Goal: Task Accomplishment & Management: Use online tool/utility

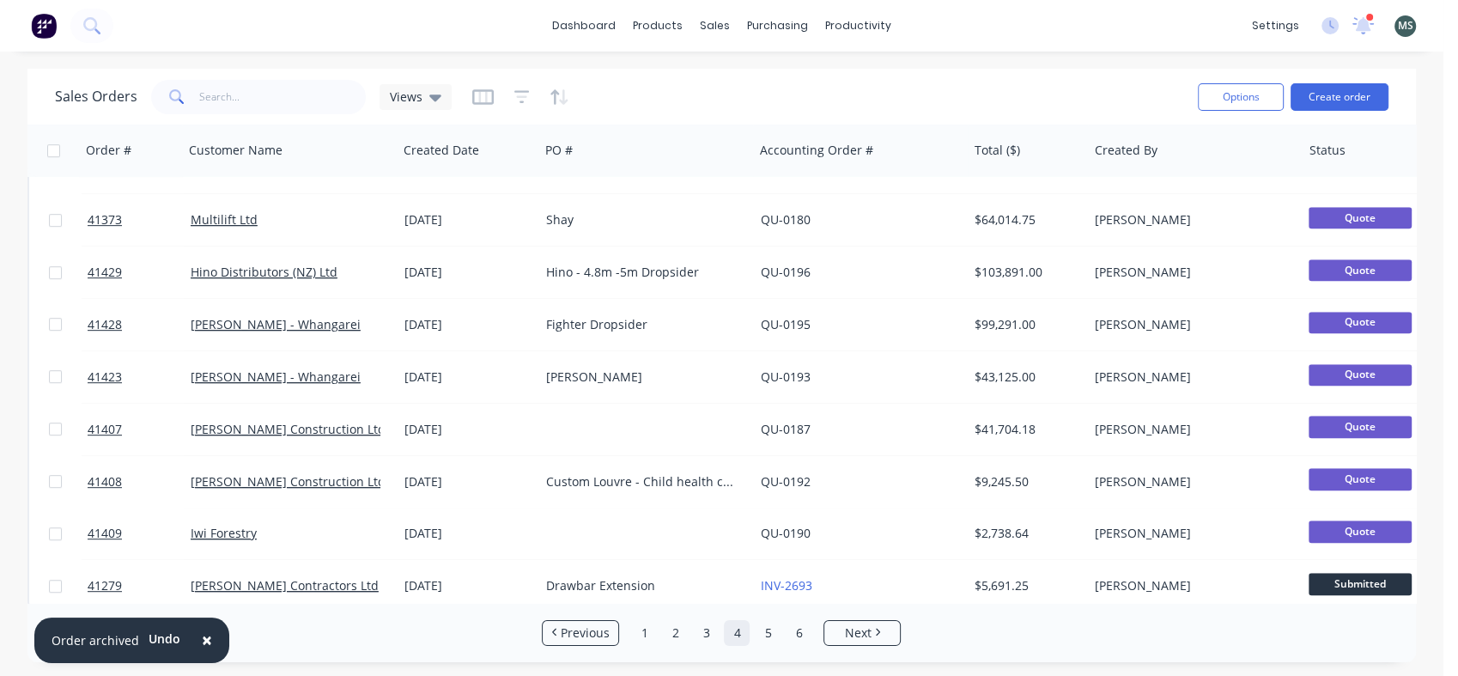
scroll to position [889, 0]
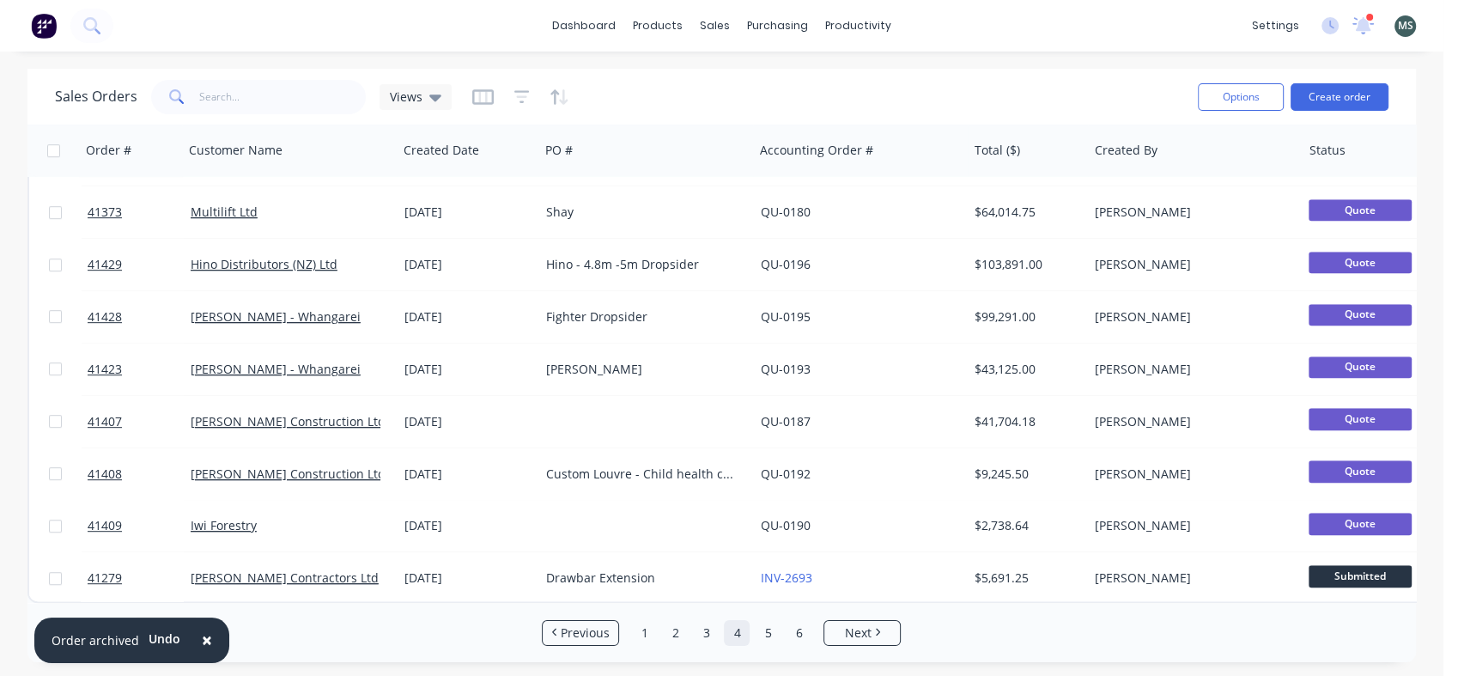
click at [873, 624] on link "Next" at bounding box center [862, 632] width 76 height 17
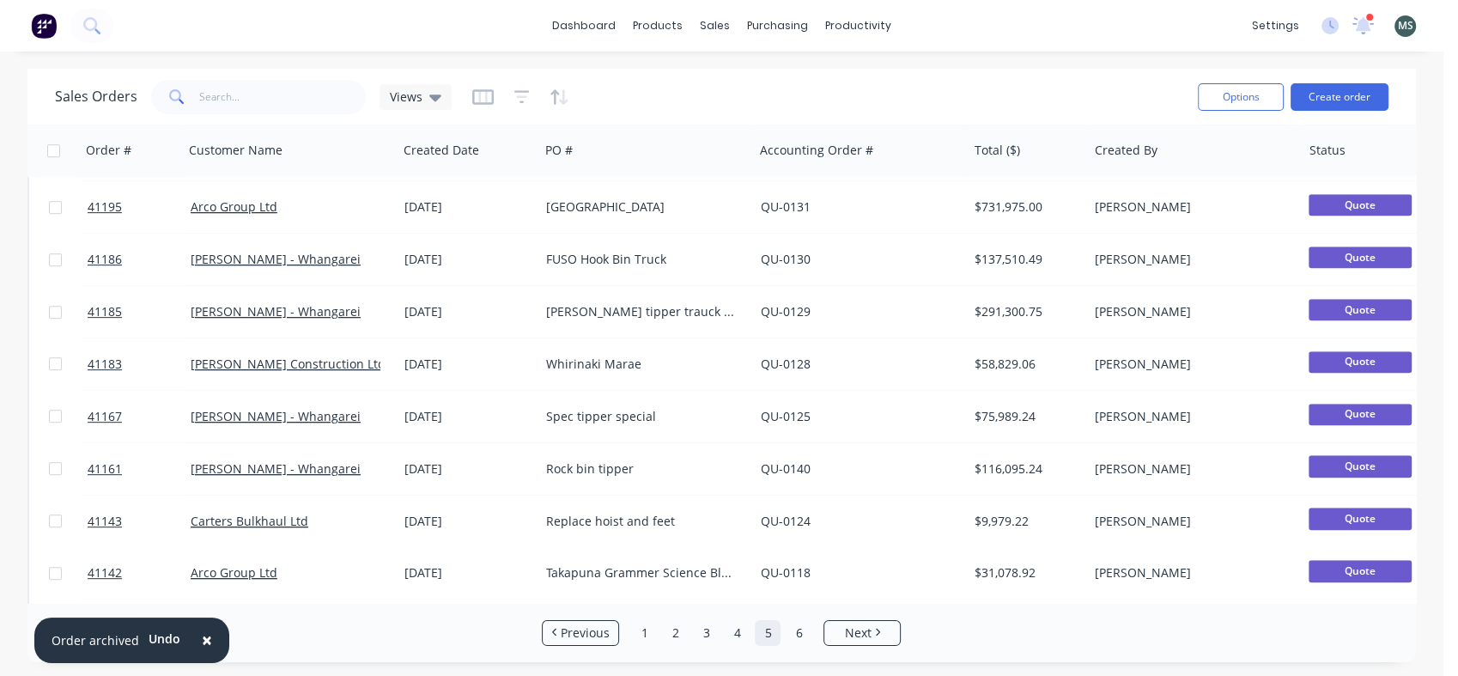
scroll to position [803, 0]
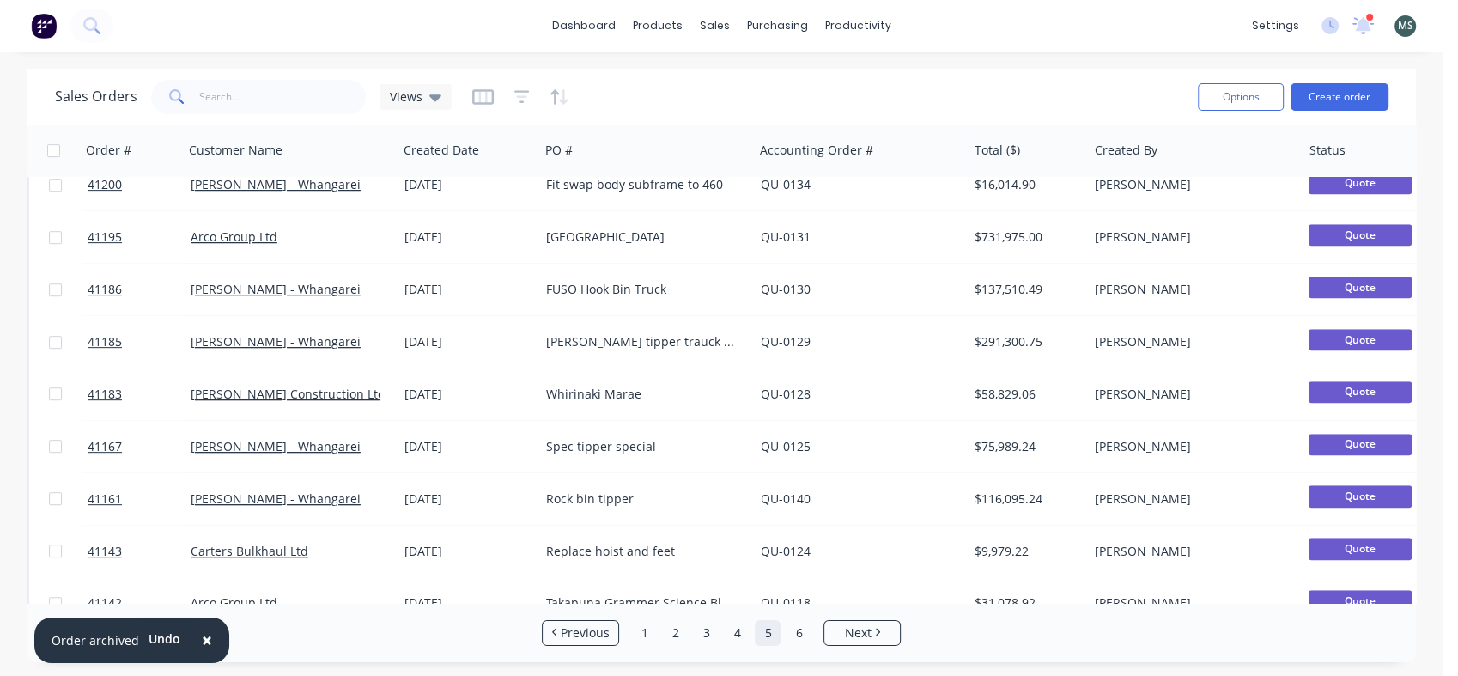
click at [242, 441] on link "[PERSON_NAME] - Whangarei" at bounding box center [276, 446] width 170 height 16
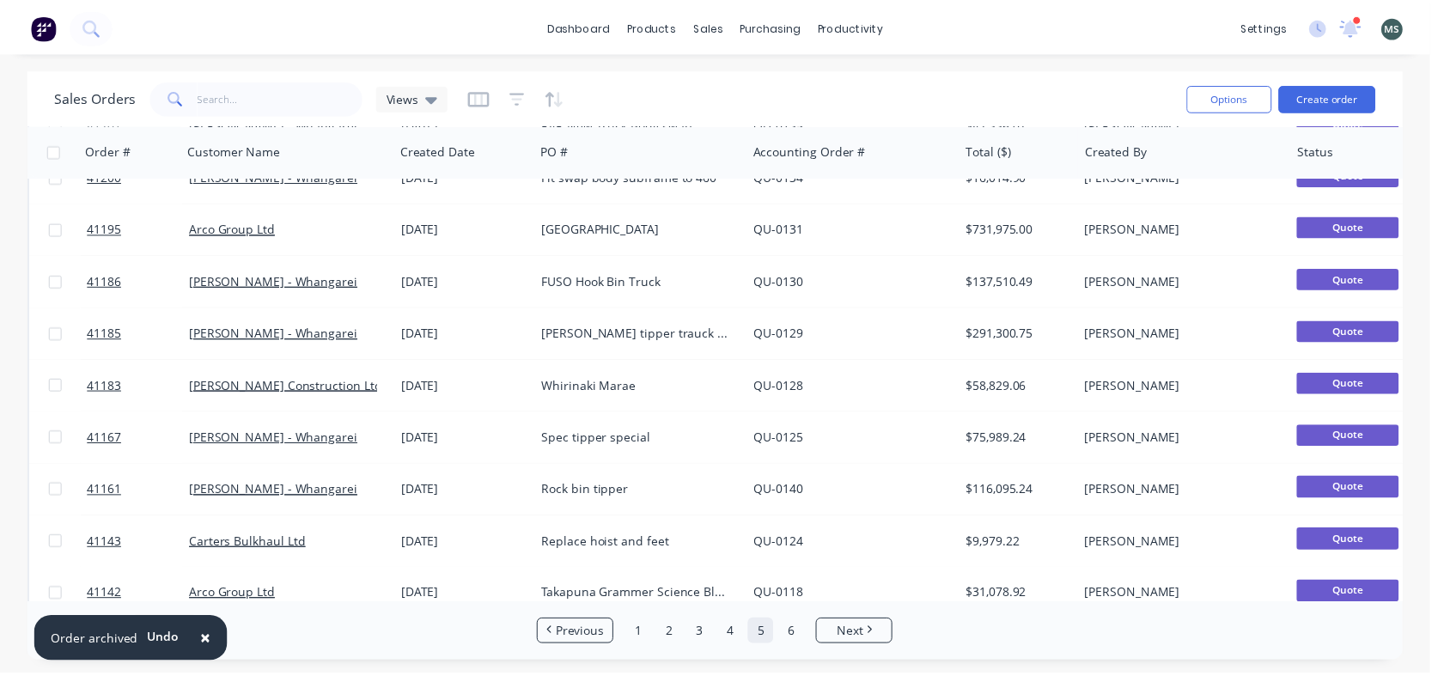
scroll to position [889, 0]
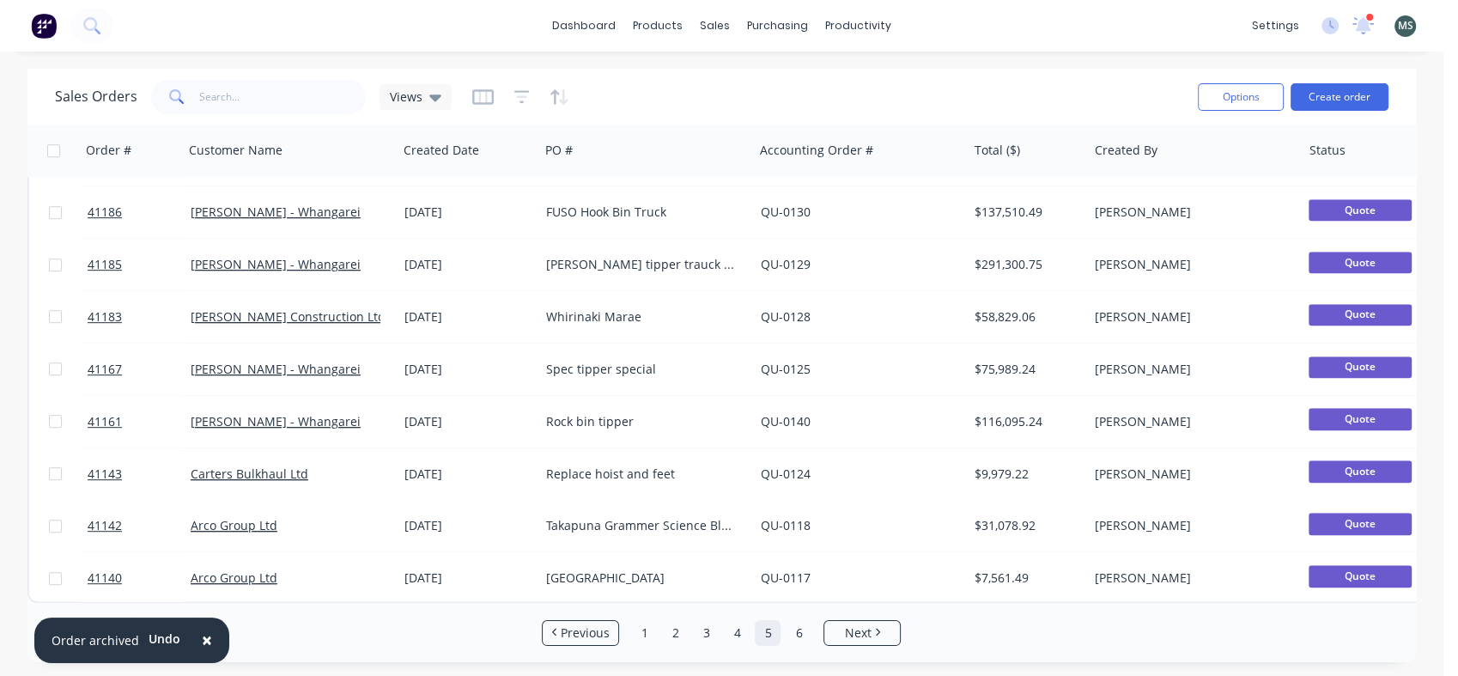
click at [984, 361] on div "$75,989.24" at bounding box center [1025, 369] width 101 height 17
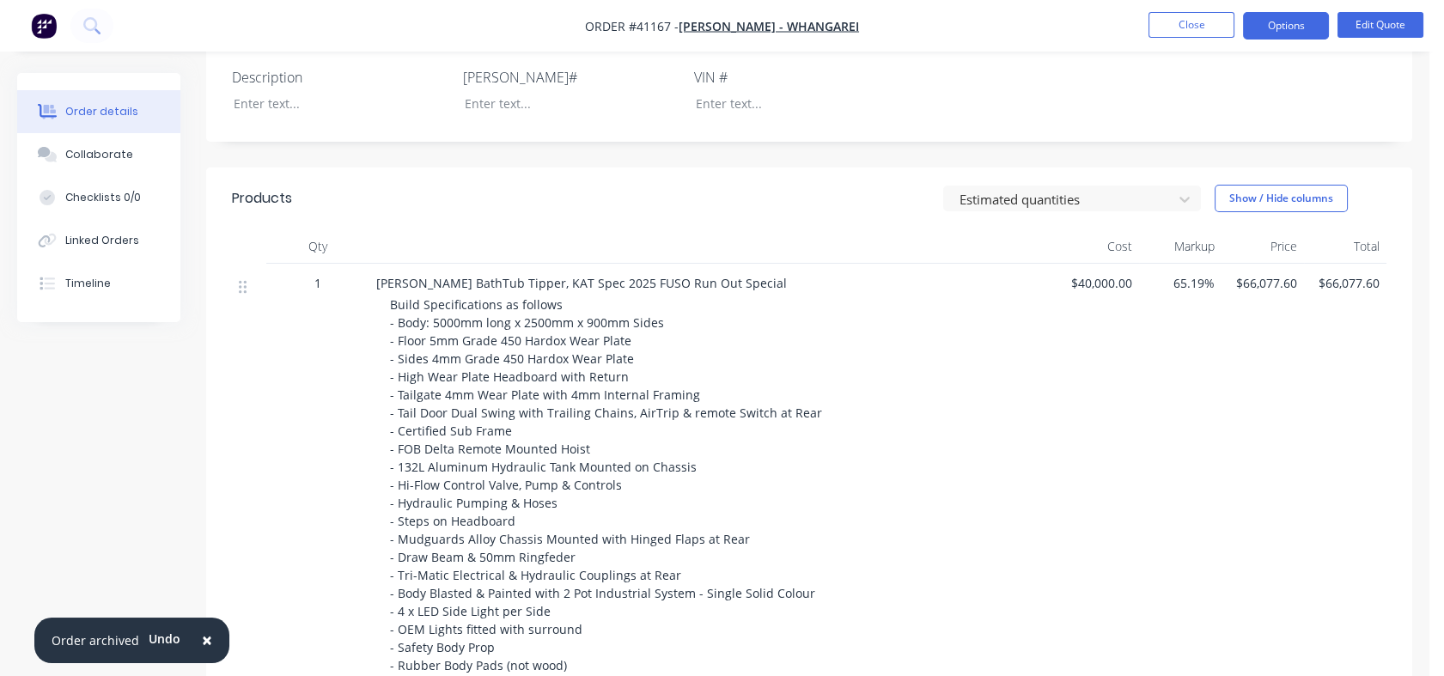
scroll to position [445, 0]
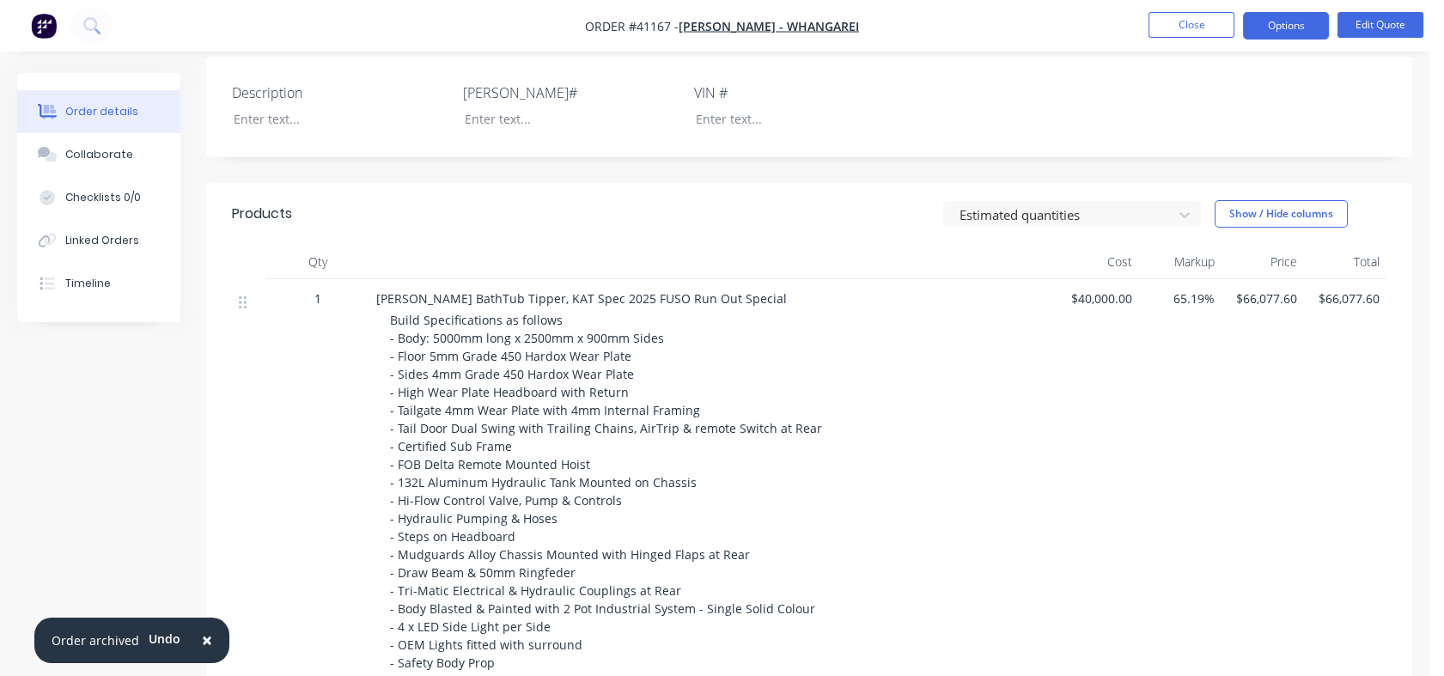
click at [1284, 21] on button "Options" at bounding box center [1286, 25] width 86 height 27
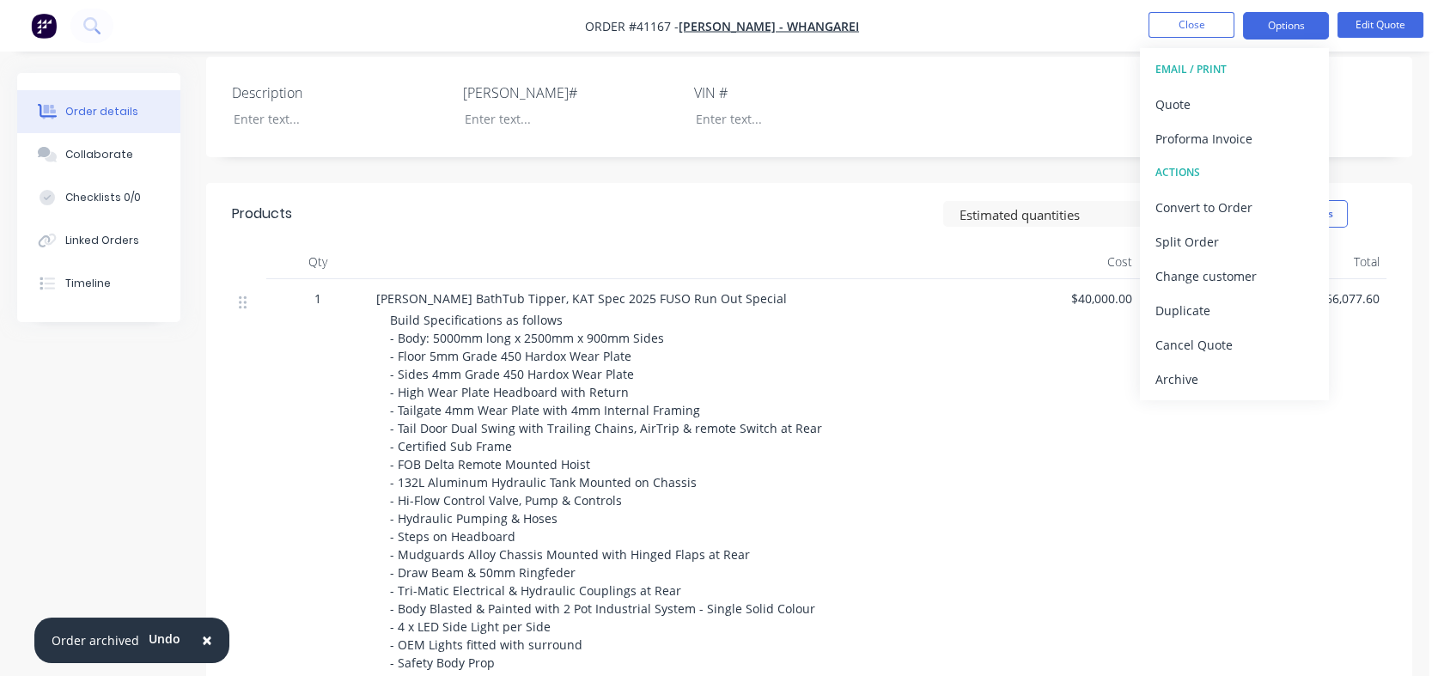
click at [1222, 309] on div "Duplicate" at bounding box center [1234, 310] width 158 height 25
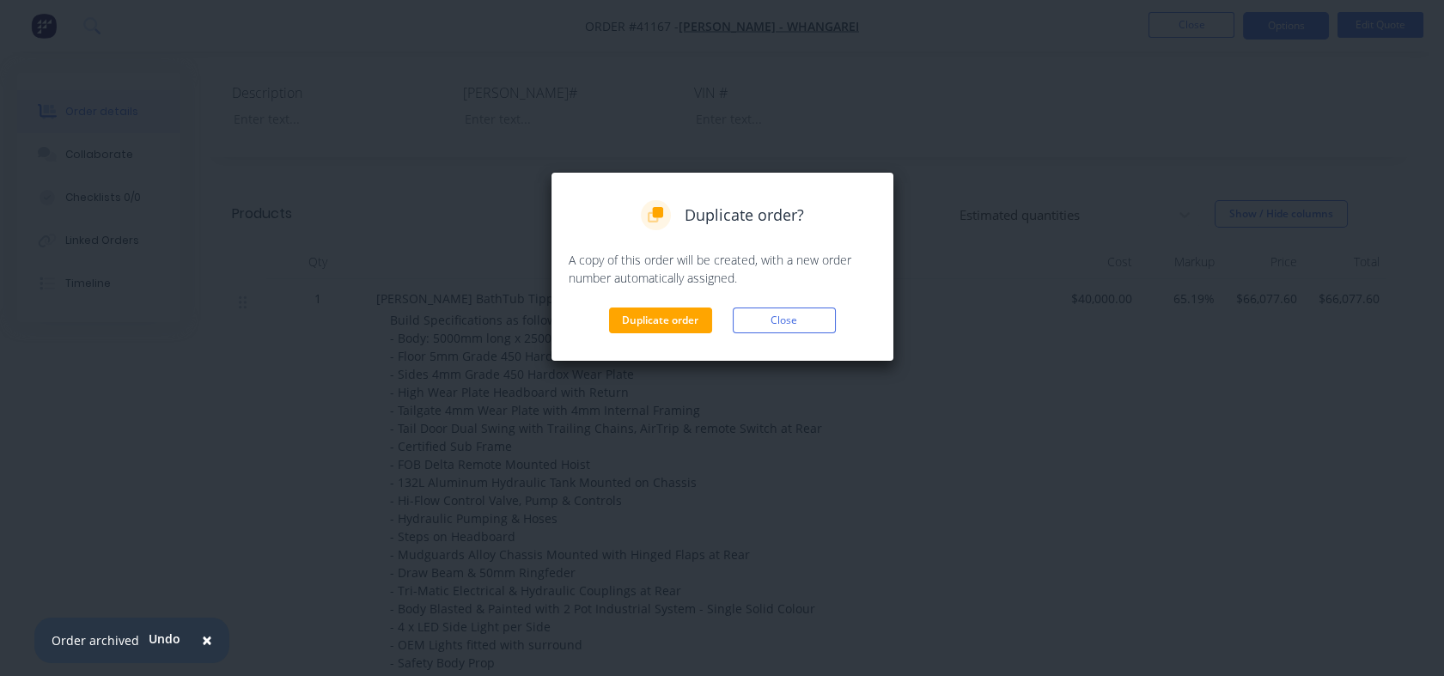
click at [650, 317] on button "Duplicate order" at bounding box center [660, 320] width 103 height 26
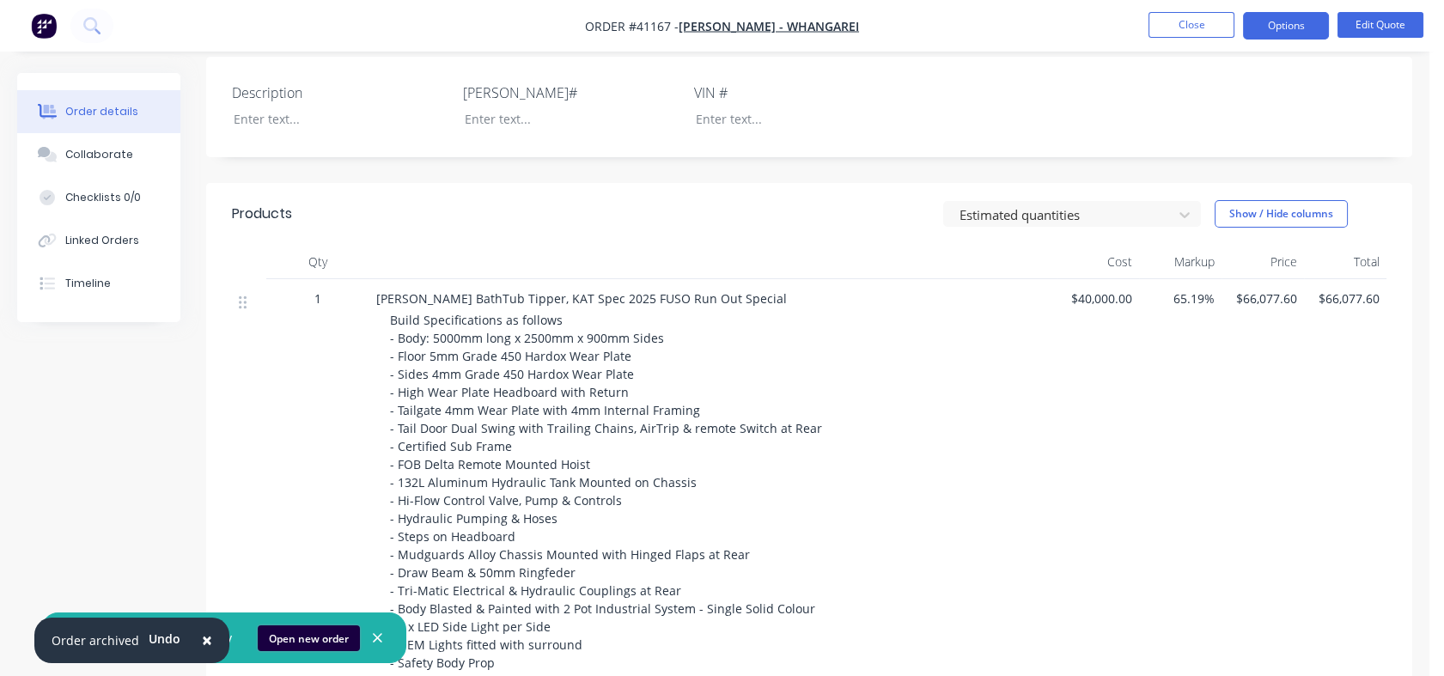
click at [301, 642] on button "Open new order" at bounding box center [309, 638] width 102 height 26
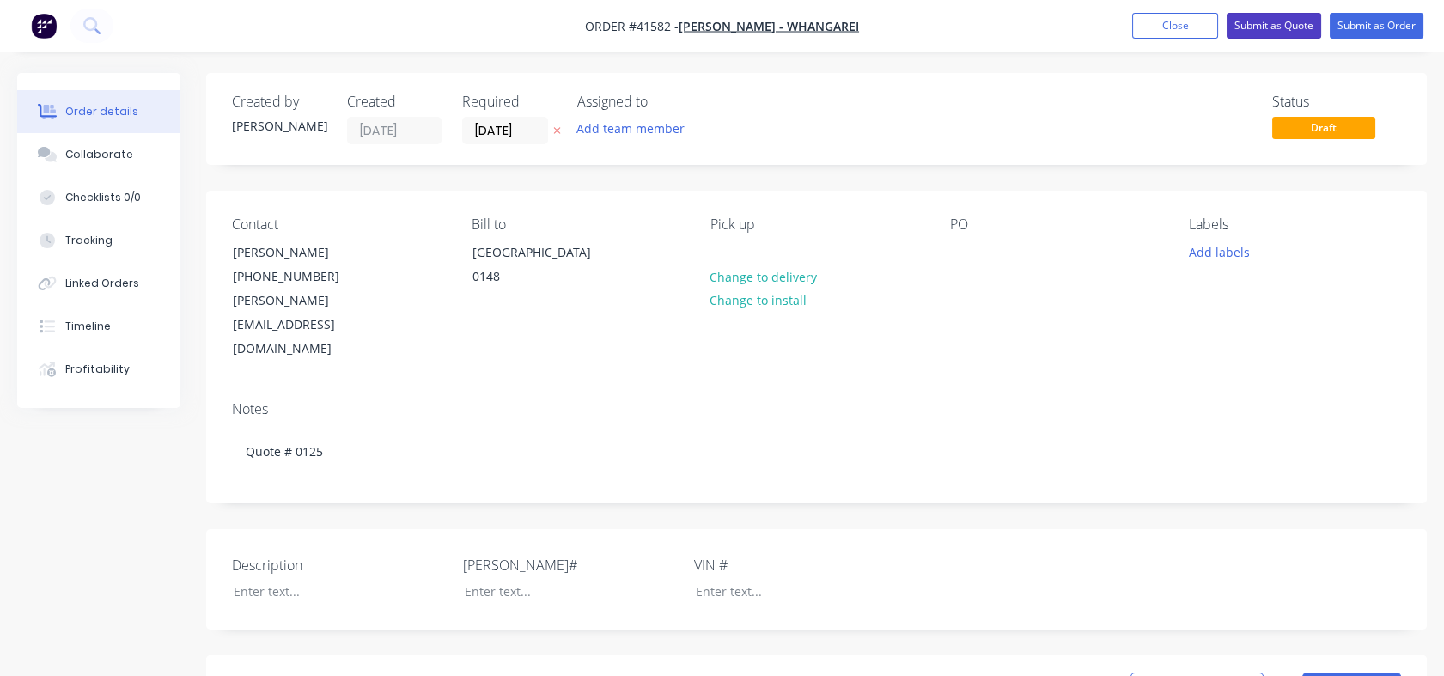
click at [1286, 27] on button "Submit as Quote" at bounding box center [1273, 26] width 94 height 26
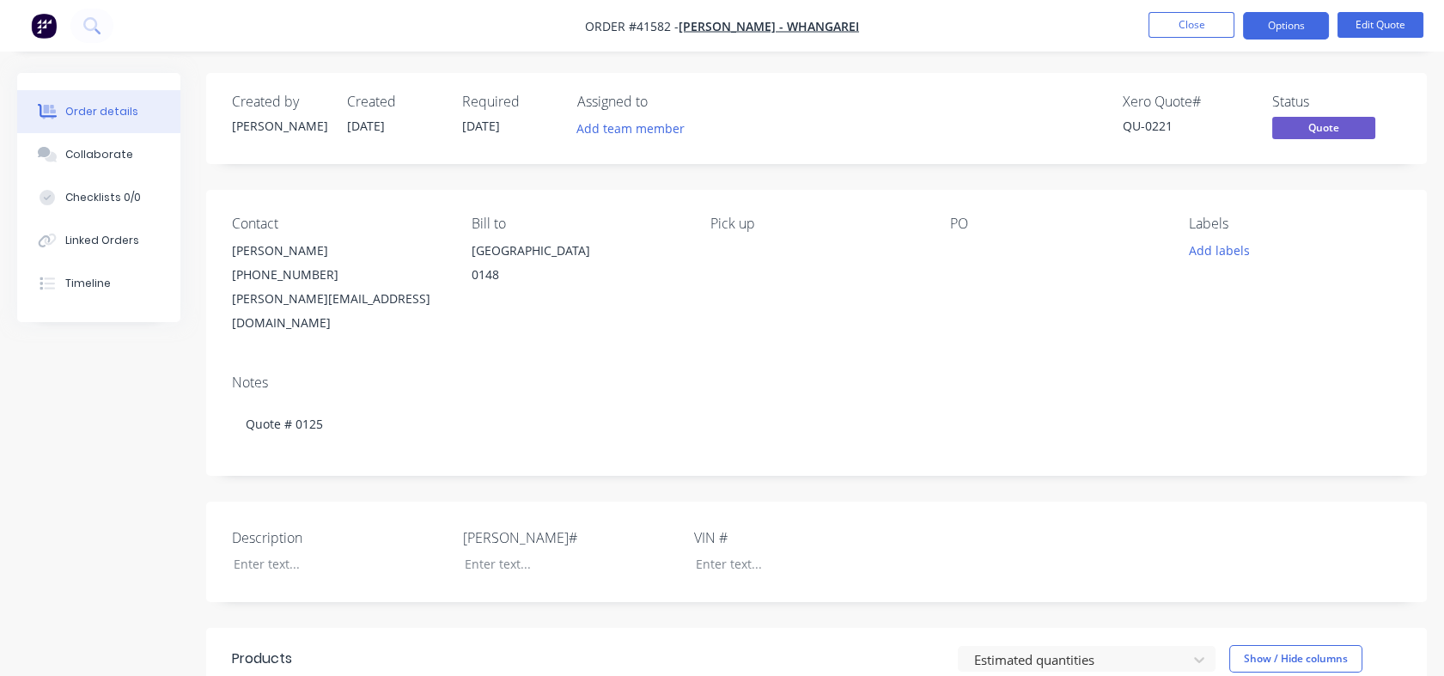
click at [1286, 27] on button "Options" at bounding box center [1286, 25] width 86 height 27
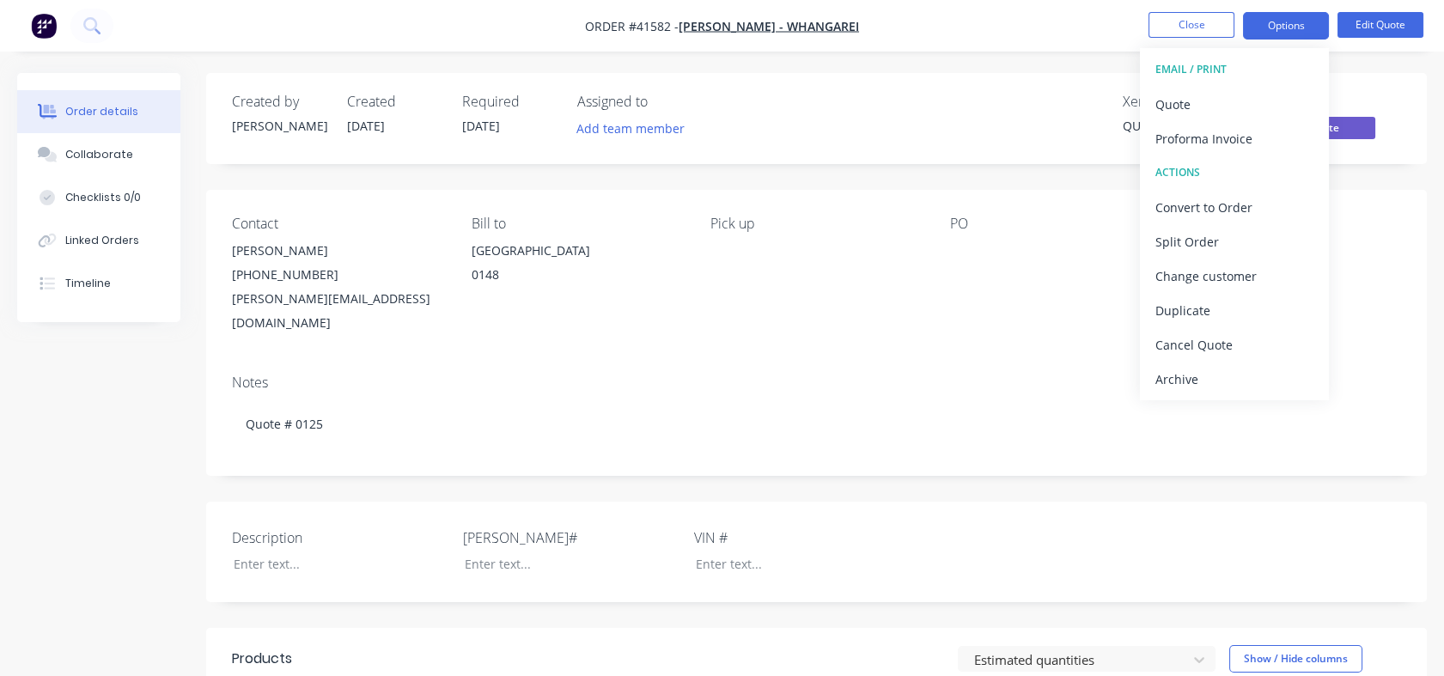
click at [1182, 278] on div "Change customer" at bounding box center [1234, 276] width 158 height 25
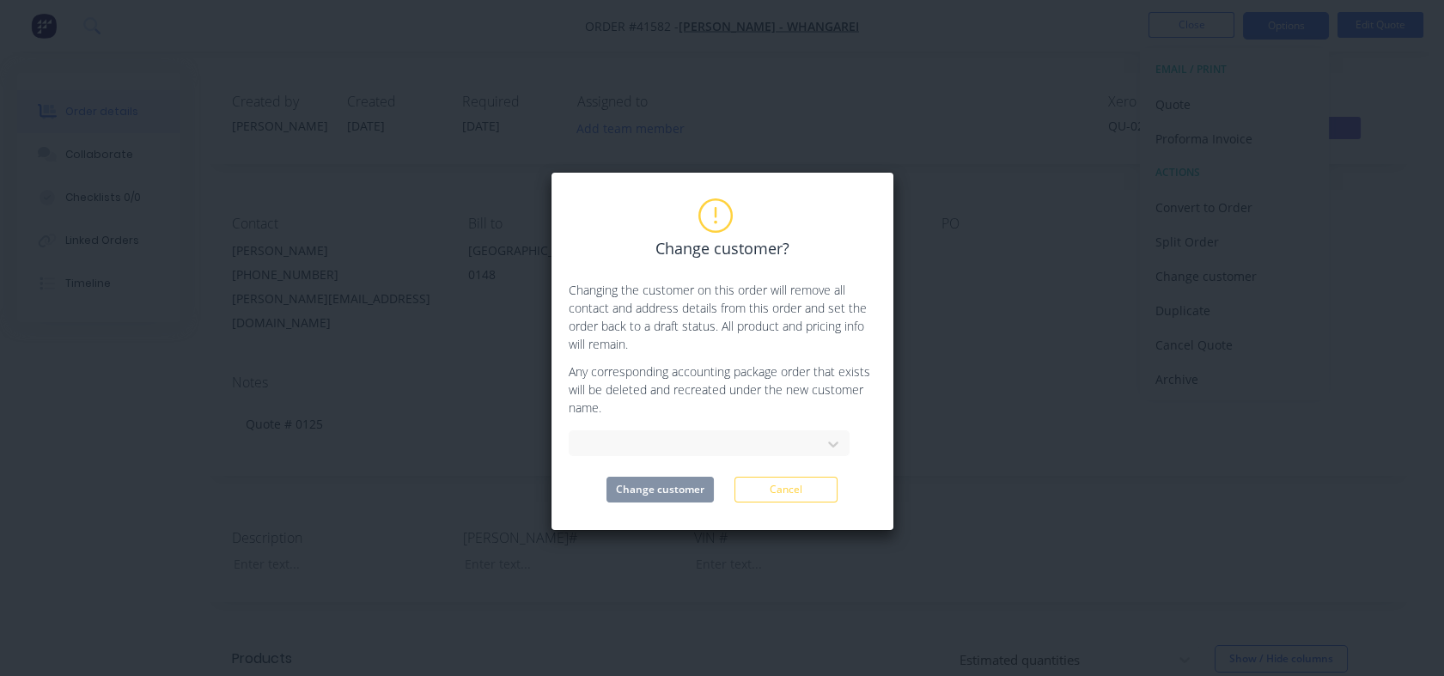
click at [832, 442] on icon at bounding box center [832, 443] width 17 height 17
type input "Hino"
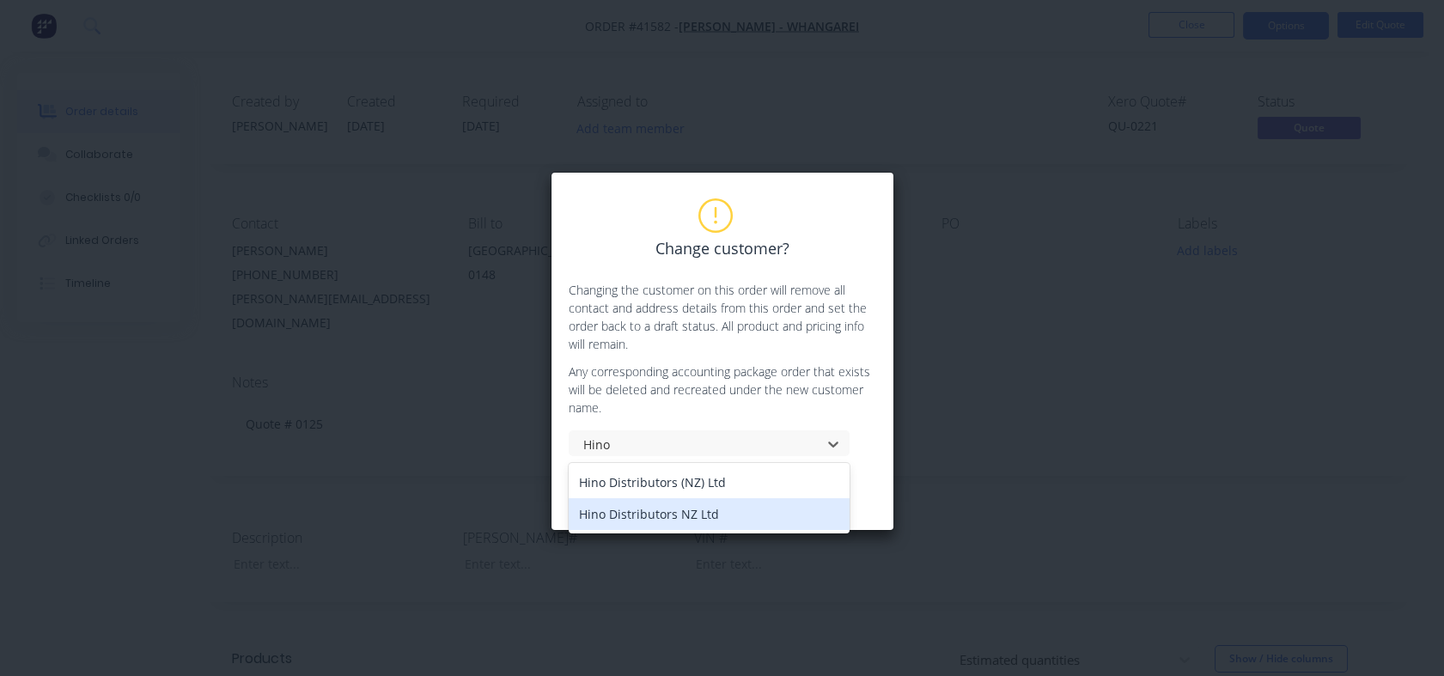
click at [644, 519] on div "Hino Distributors NZ Ltd" at bounding box center [709, 514] width 281 height 32
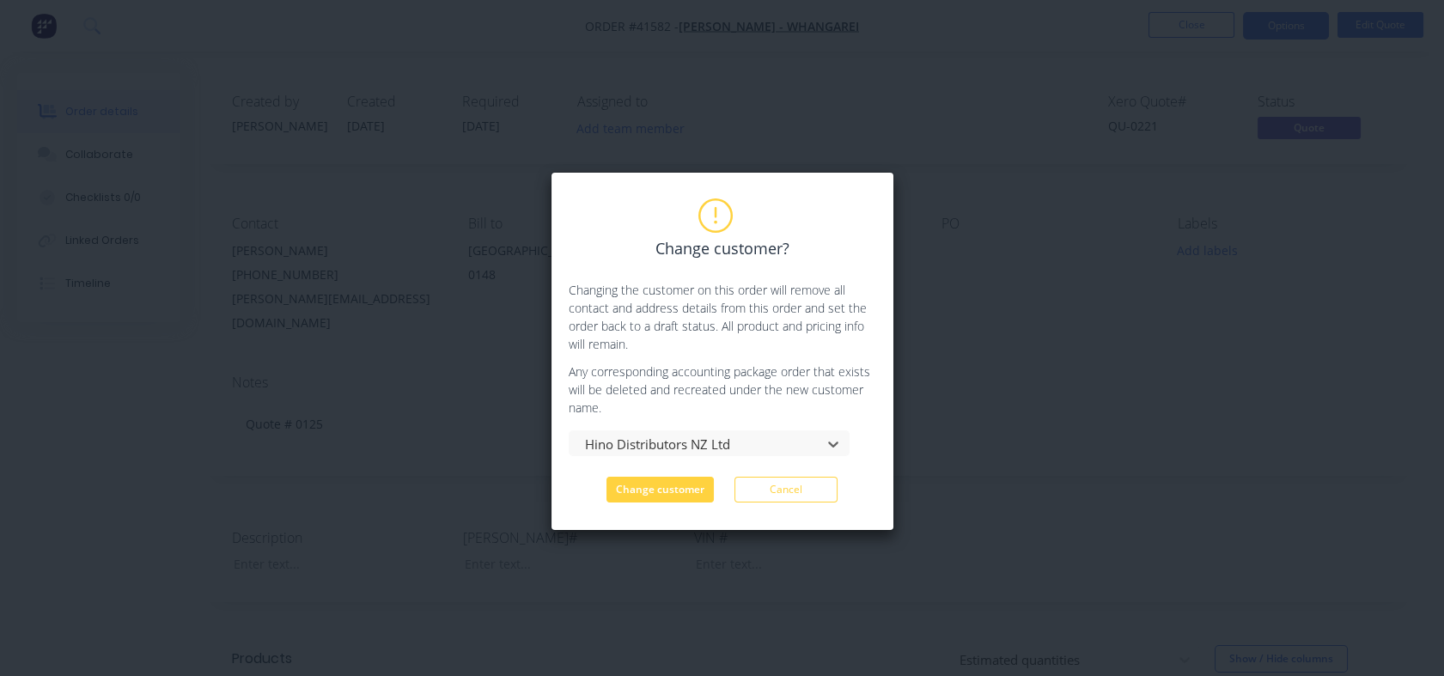
click at [653, 493] on button "Change customer" at bounding box center [659, 490] width 107 height 26
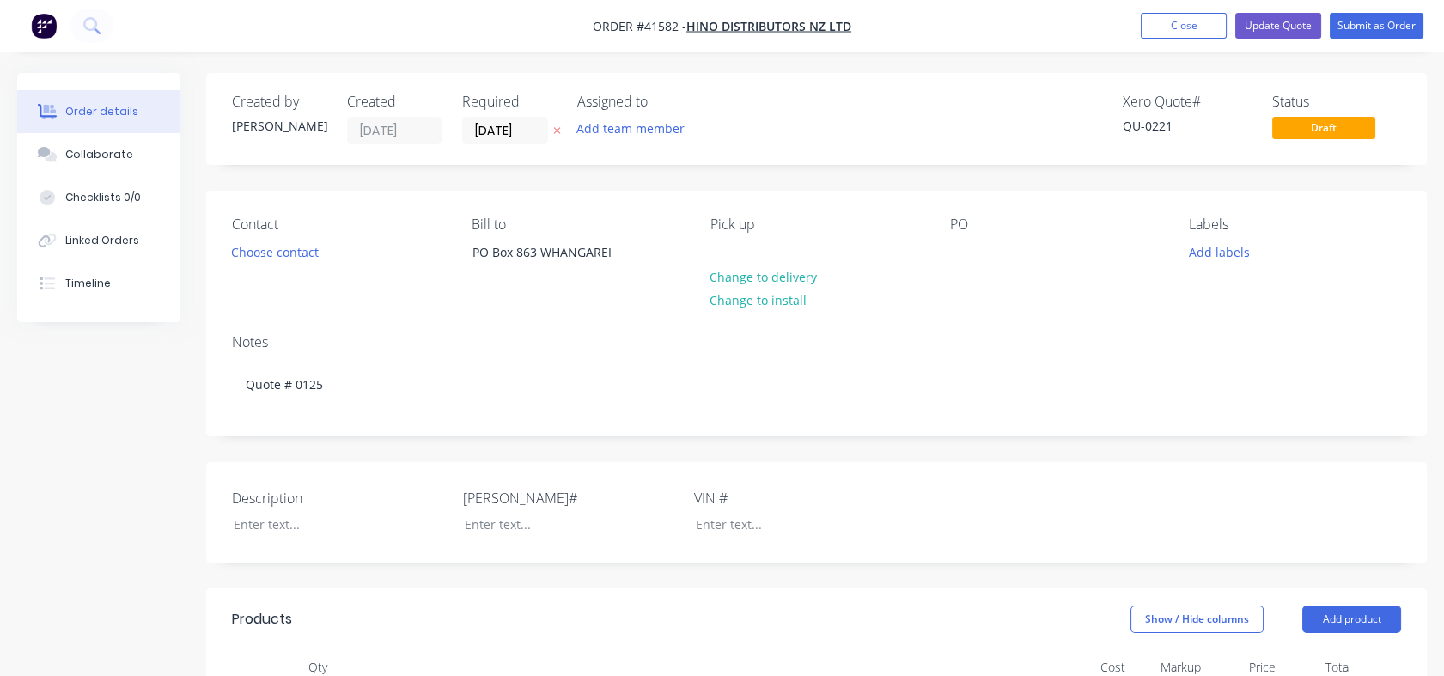
click at [274, 254] on button "Choose contact" at bounding box center [275, 251] width 106 height 23
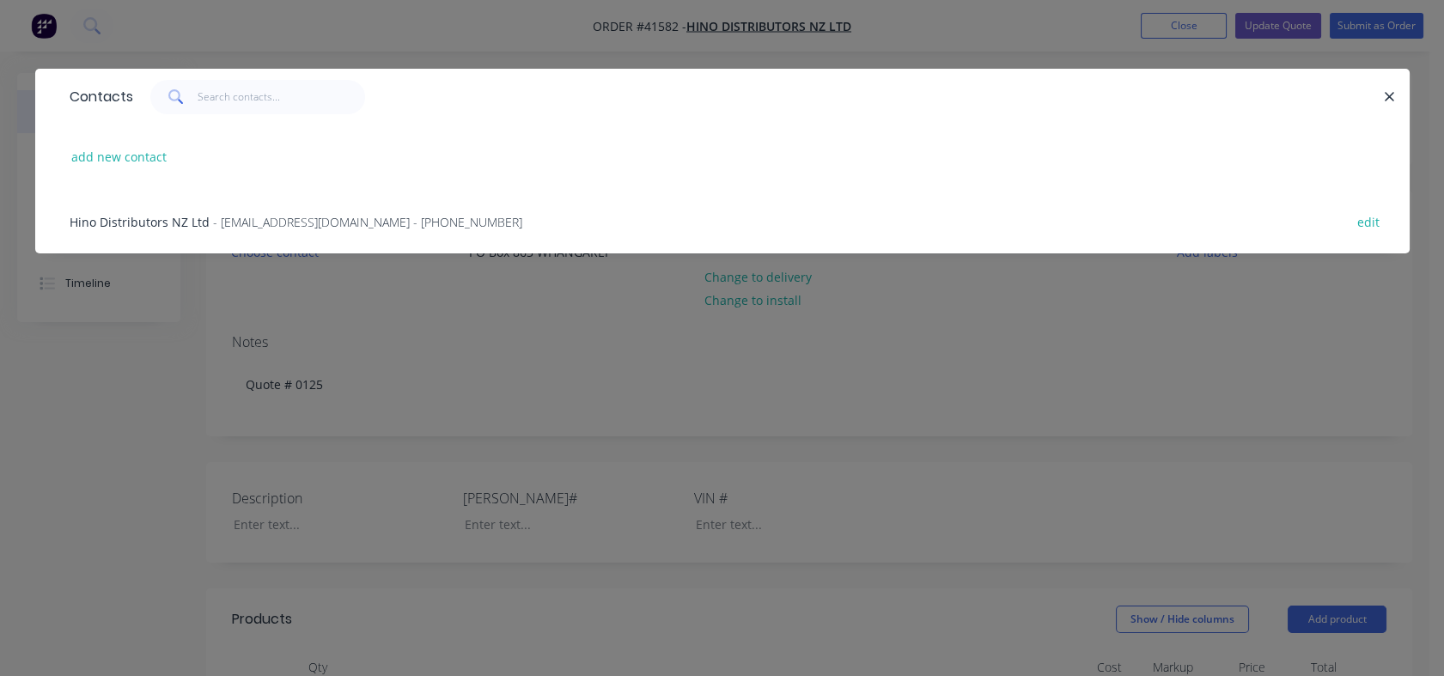
click at [220, 227] on span "- [EMAIL_ADDRESS][DOMAIN_NAME] - [PHONE_NUMBER]" at bounding box center [367, 222] width 309 height 16
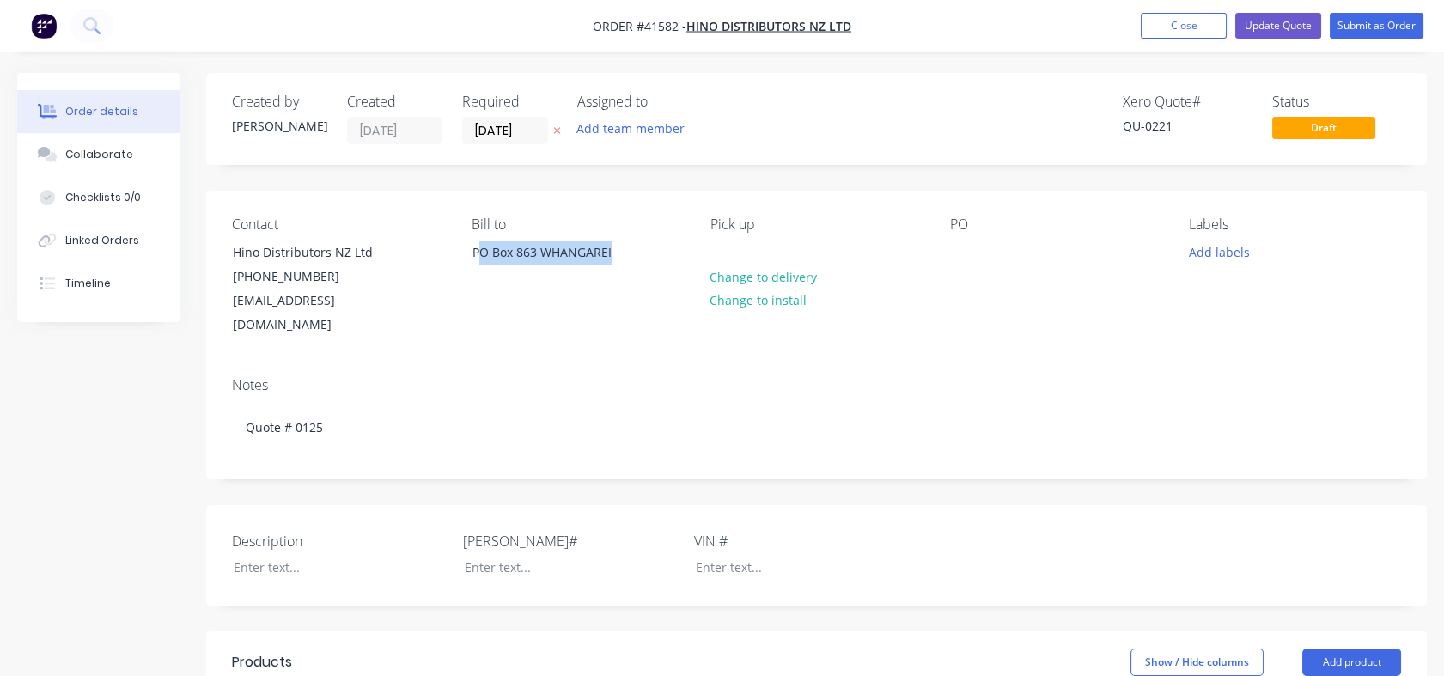
drag, startPoint x: 475, startPoint y: 252, endPoint x: 622, endPoint y: 274, distance: 148.5
click at [622, 274] on div "PO Box 863 WHANGAREI" at bounding box center [544, 267] width 172 height 55
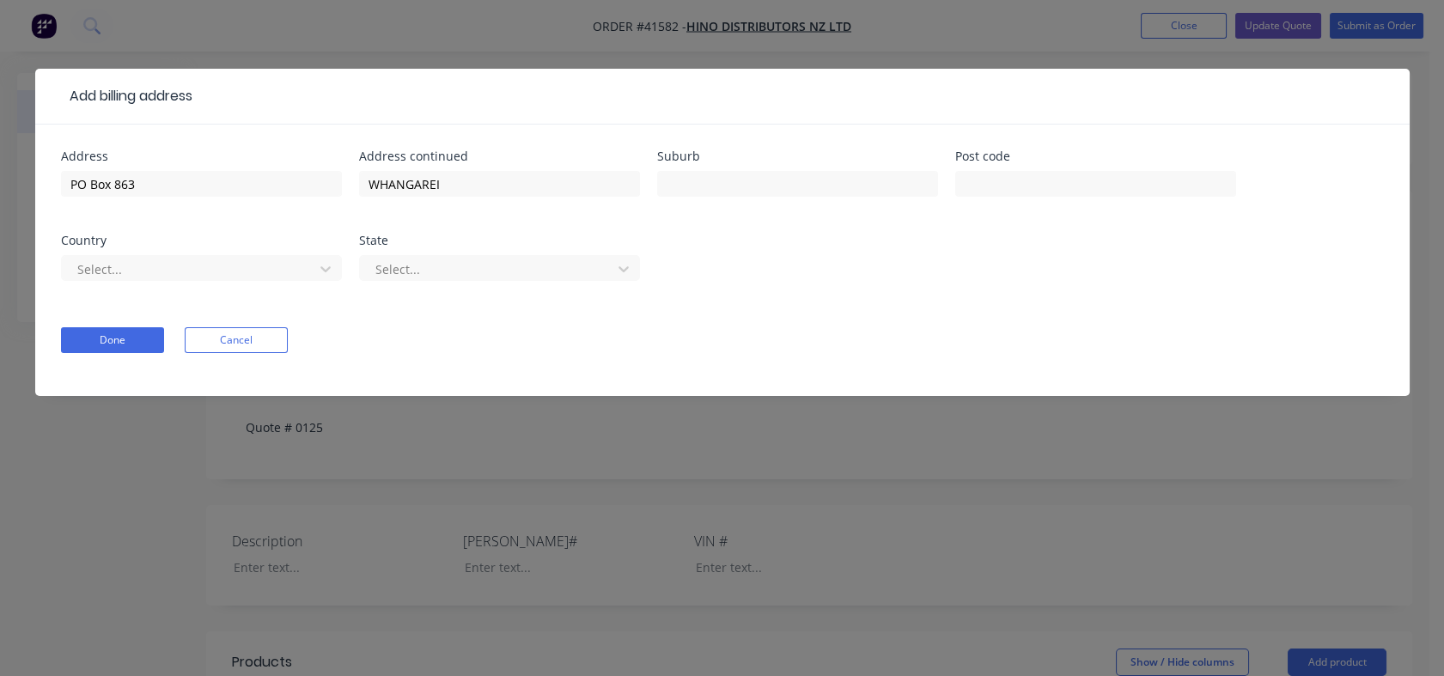
click at [228, 343] on button "Cancel" at bounding box center [236, 340] width 103 height 26
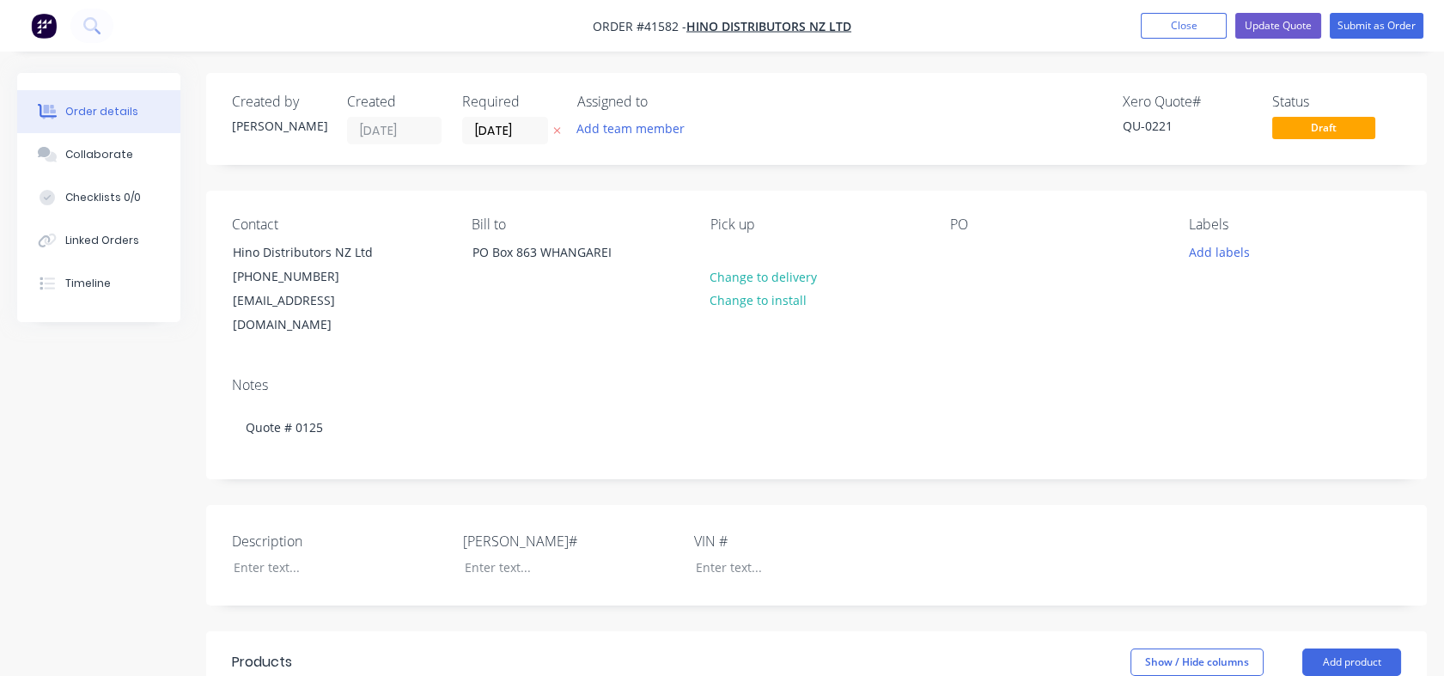
click at [422, 320] on div "Contact Hino Distributors NZ Ltd [PHONE_NUMBER] [EMAIL_ADDRESS][DOMAIN_NAME] Bi…" at bounding box center [816, 277] width 1220 height 173
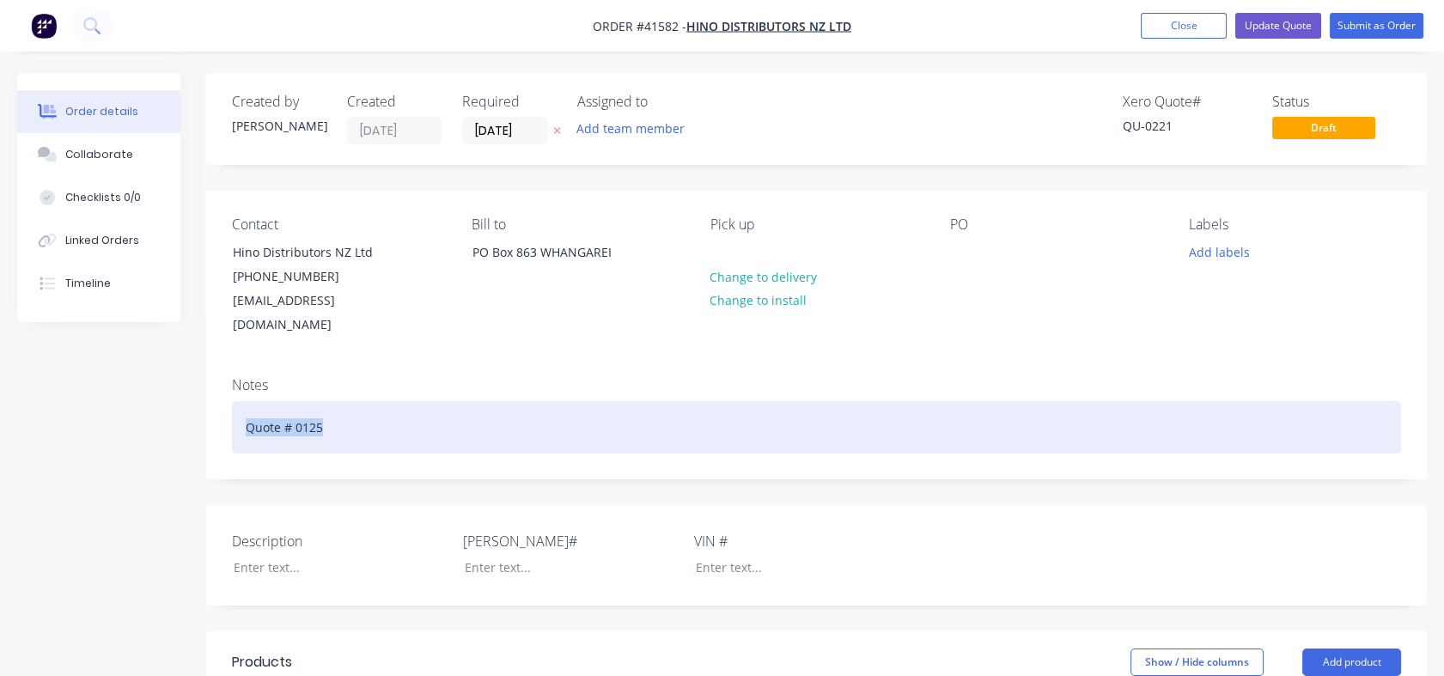
drag, startPoint x: 324, startPoint y: 403, endPoint x: 204, endPoint y: 398, distance: 120.3
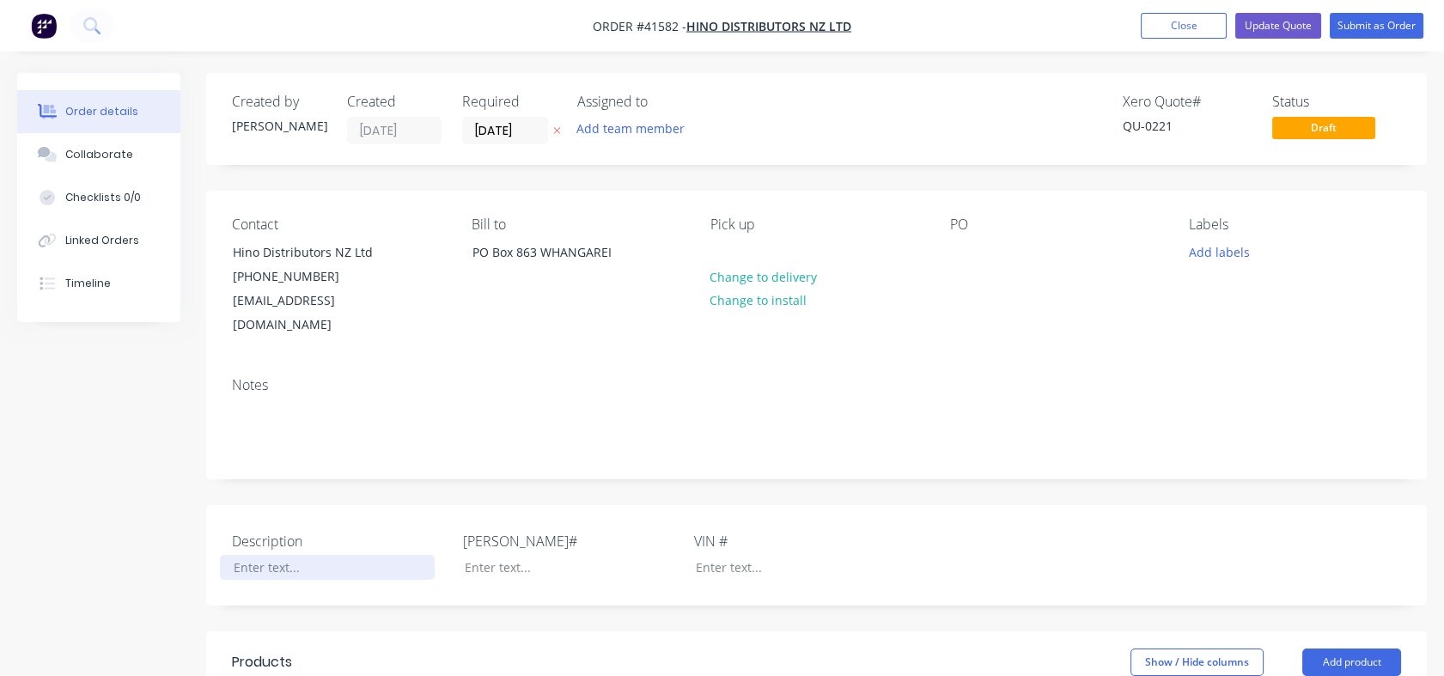
click at [256, 555] on div at bounding box center [327, 567] width 215 height 25
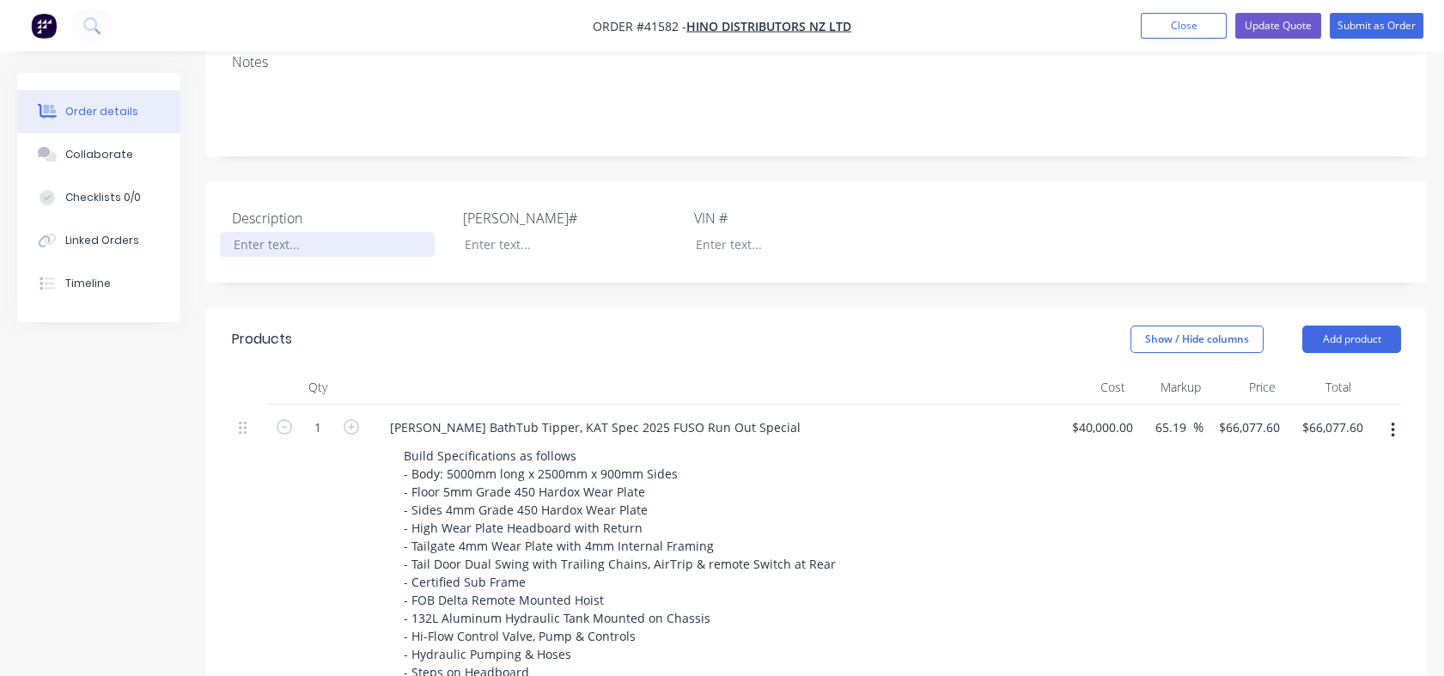
scroll to position [362, 0]
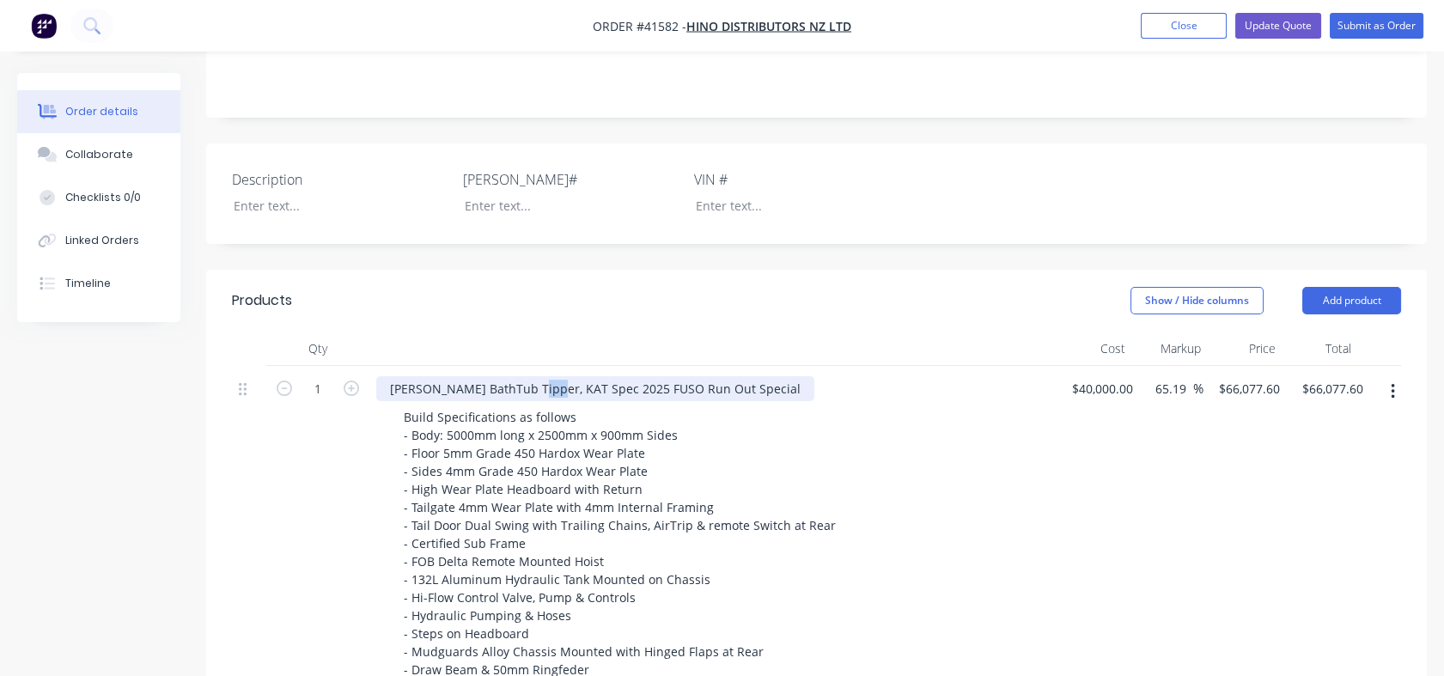
drag, startPoint x: 528, startPoint y: 356, endPoint x: 547, endPoint y: 361, distance: 19.4
click at [547, 376] on div "[PERSON_NAME] BathTub Tipper, KAT Spec 2025 FUSO Run Out Special" at bounding box center [595, 388] width 438 height 25
drag, startPoint x: 617, startPoint y: 363, endPoint x: 703, endPoint y: 361, distance: 85.9
click at [703, 376] on div "[PERSON_NAME] BathTub Tipper, Hino Spec 2025 FUSO Run Out Special" at bounding box center [597, 388] width 442 height 25
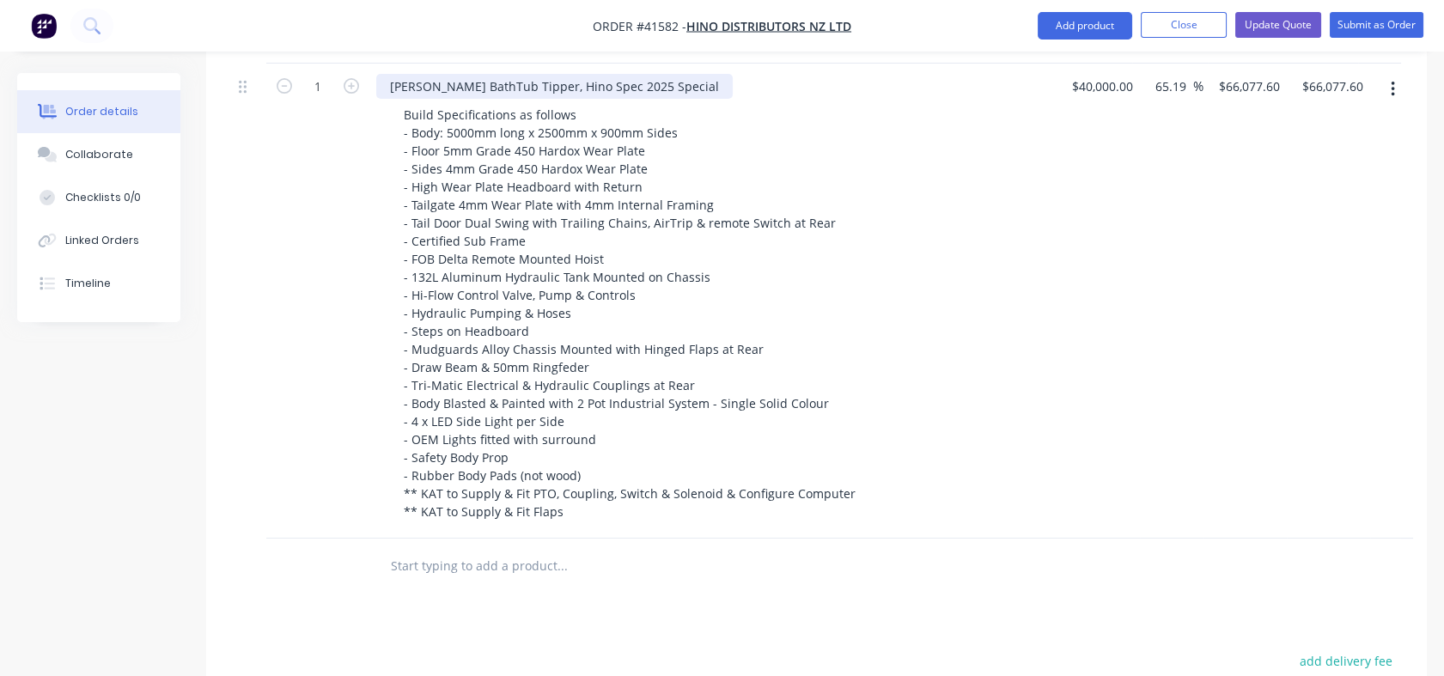
scroll to position [646, 0]
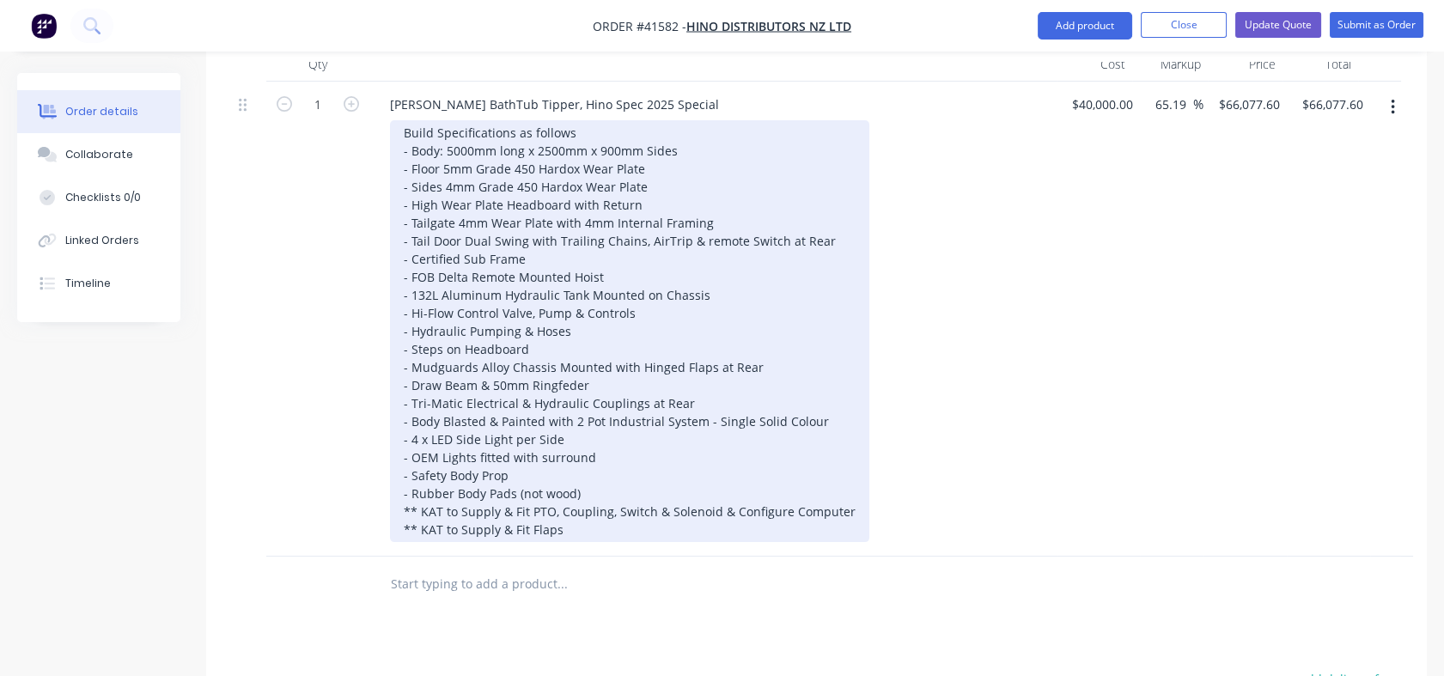
click at [562, 512] on div "Build Specifications as follows - Body: 5000mm long x 2500mm x 900mm Sides - Fl…" at bounding box center [629, 331] width 479 height 422
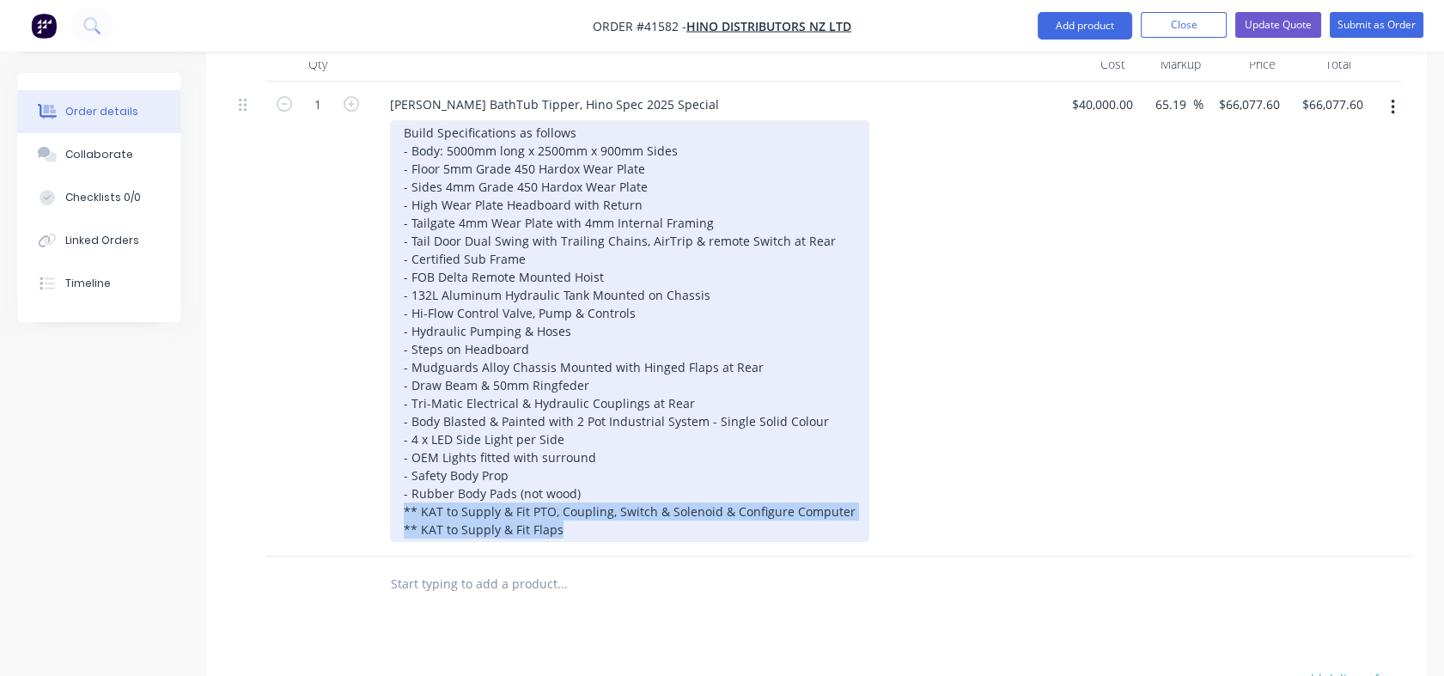
drag, startPoint x: 562, startPoint y: 510, endPoint x: 392, endPoint y: 481, distance: 172.5
click at [392, 481] on div "Build Specifications as follows - Body: 5000mm long x 2500mm x 900mm Sides - Fl…" at bounding box center [629, 331] width 479 height 422
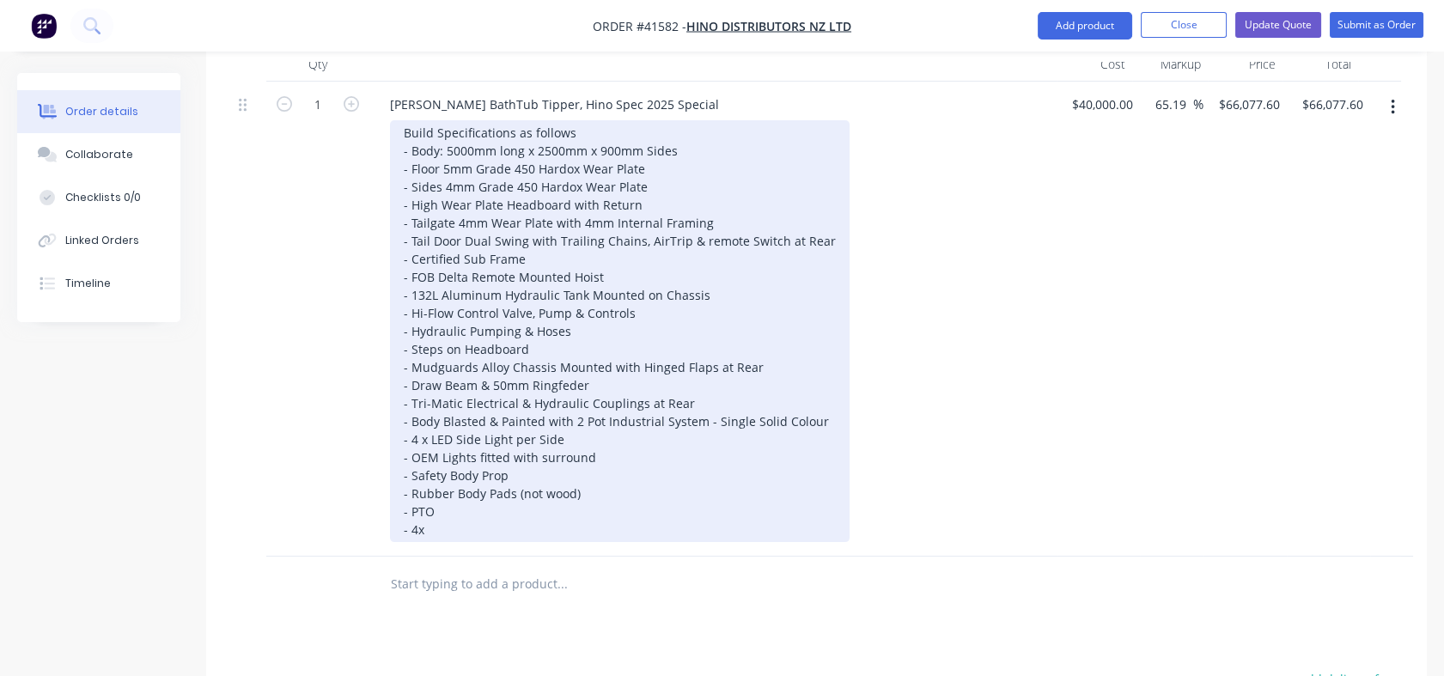
click at [434, 507] on div "Build Specifications as follows - Body: 5000mm long x 2500mm x 900mm Sides - Fl…" at bounding box center [619, 331] width 459 height 422
click at [454, 489] on div "Build Specifications as follows - Body: 5000mm long x 2500mm x 900mm Sides - Fl…" at bounding box center [619, 331] width 459 height 422
click at [435, 489] on div "Build Specifications as follows - Body: 5000mm long x 2500mm x 900mm Sides - Fl…" at bounding box center [619, 331] width 459 height 422
click at [529, 482] on div "Build Specifications as follows - Body: 5000mm long x 2500mm x 900mm Sides - Fl…" at bounding box center [619, 331] width 459 height 422
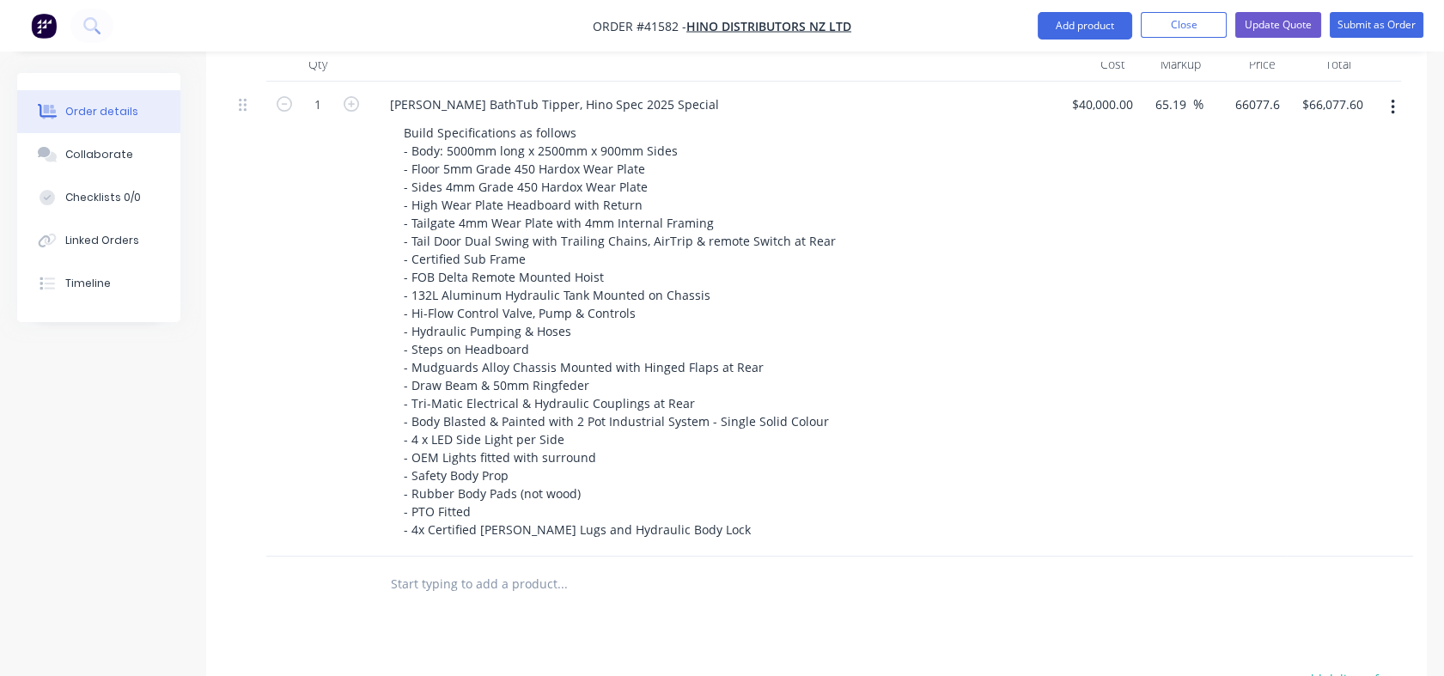
click at [1226, 92] on input "66077.6" at bounding box center [1252, 104] width 70 height 25
type input "73077.60"
type input "82.69"
type input "$73,077.60"
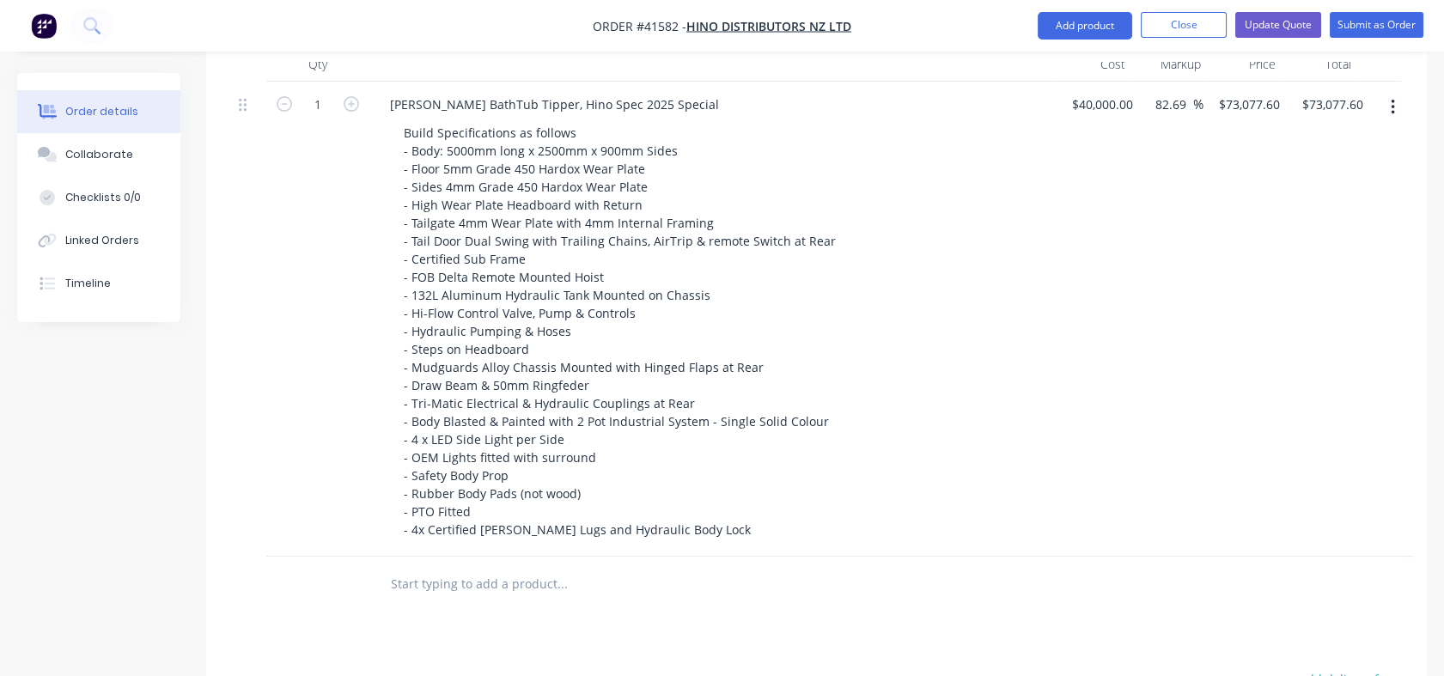
click at [1248, 155] on div "$73,077.60 $73,077.60" at bounding box center [1244, 319] width 83 height 475
click at [1083, 92] on input "40000" at bounding box center [1102, 104] width 43 height 25
type input "$50,000.00"
type input "$91,347.00"
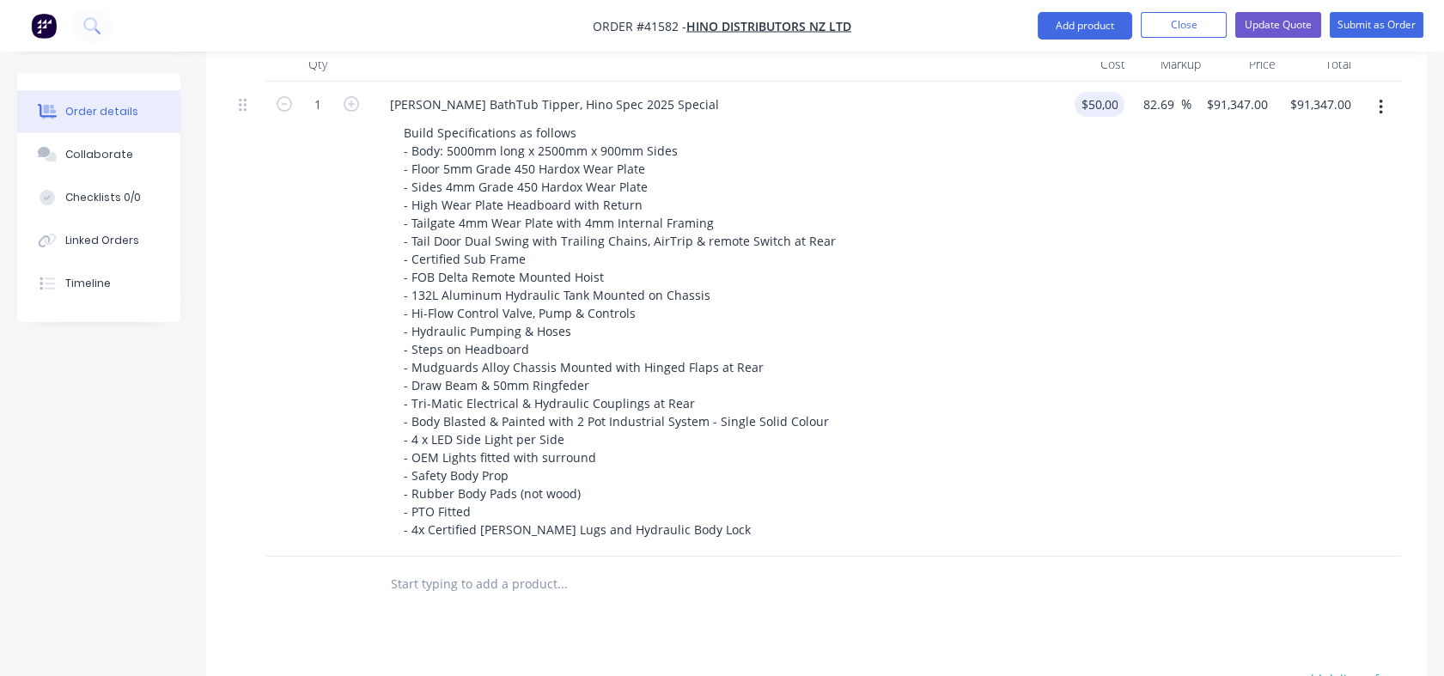
click at [1092, 153] on div "$50,000.00 50000" at bounding box center [1090, 319] width 68 height 475
click at [1233, 92] on input "91347" at bounding box center [1252, 104] width 70 height 25
type input "73077.60"
type input "46.16"
type input "$73,077.60"
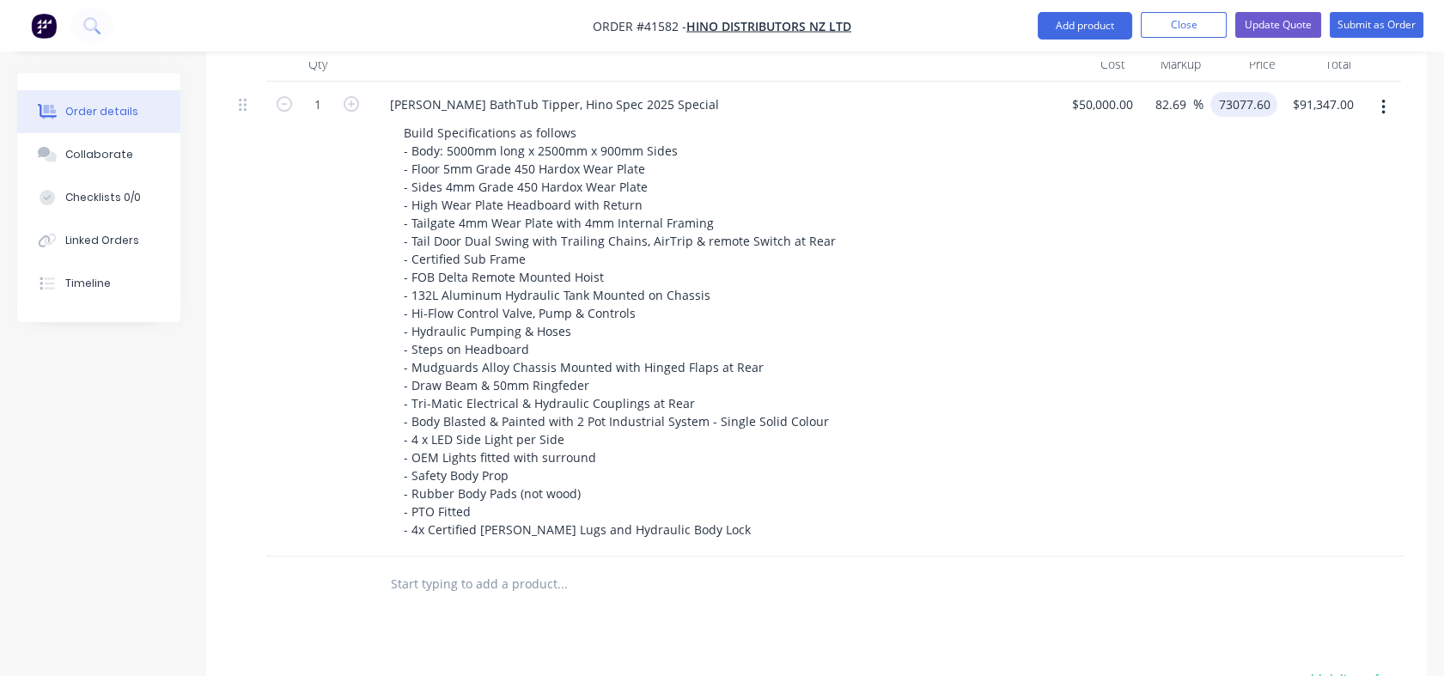
type input "$73,077.60"
click at [1256, 246] on div "$73,077.60 73077.60" at bounding box center [1240, 319] width 74 height 475
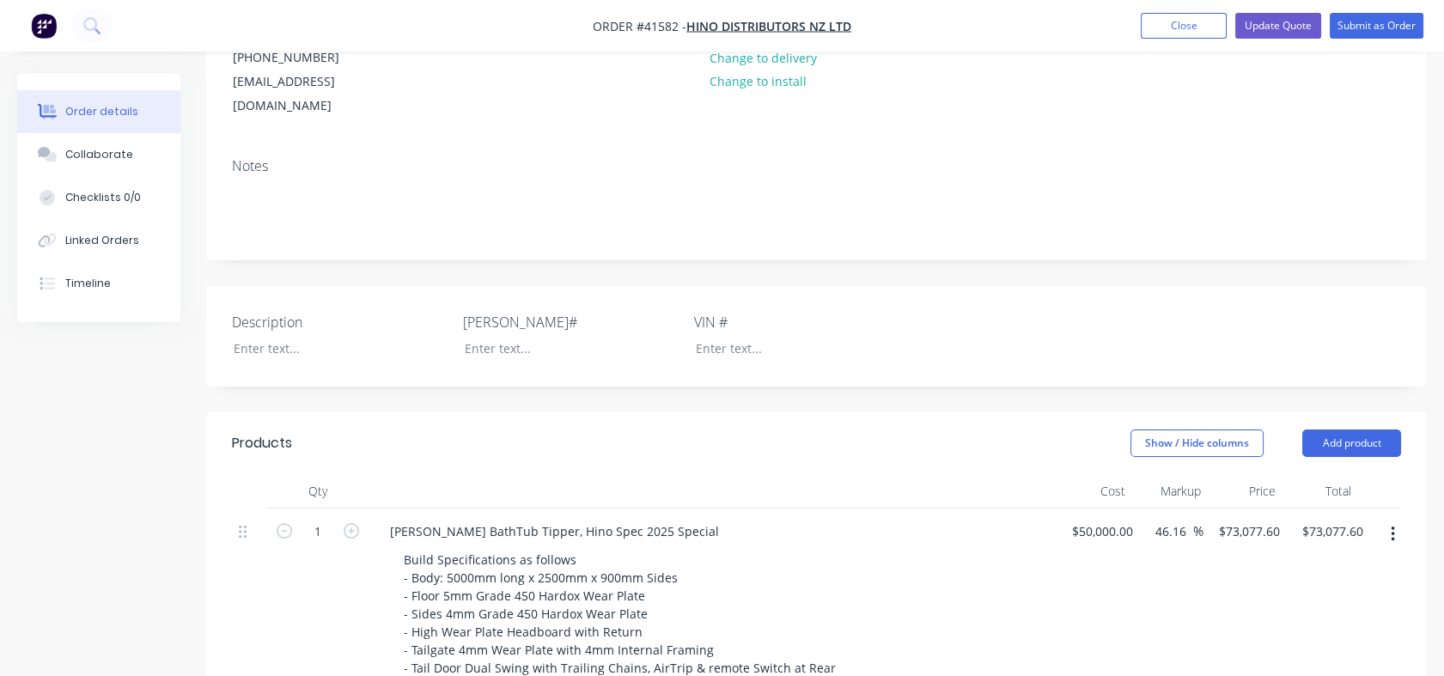
scroll to position [265, 0]
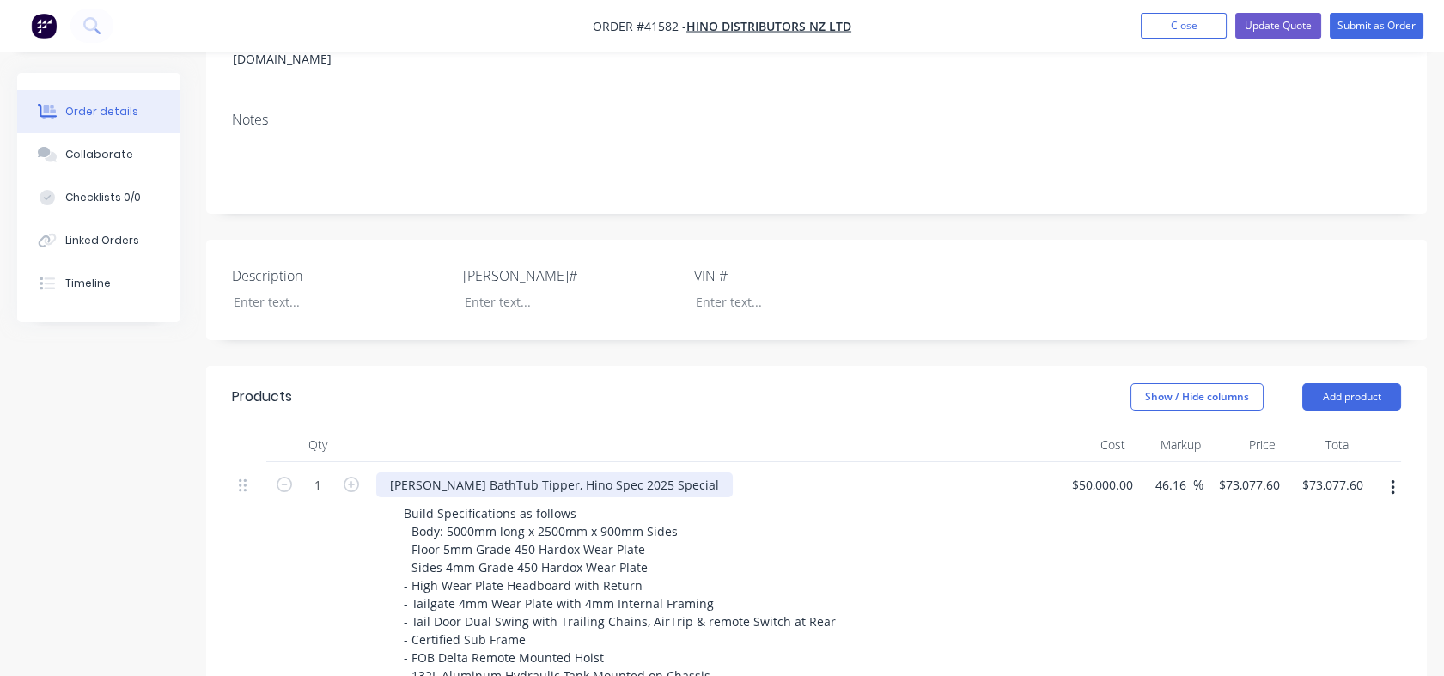
click at [522, 472] on div "[PERSON_NAME] BathTub Tipper, Hino Spec 2025 Special" at bounding box center [554, 484] width 356 height 25
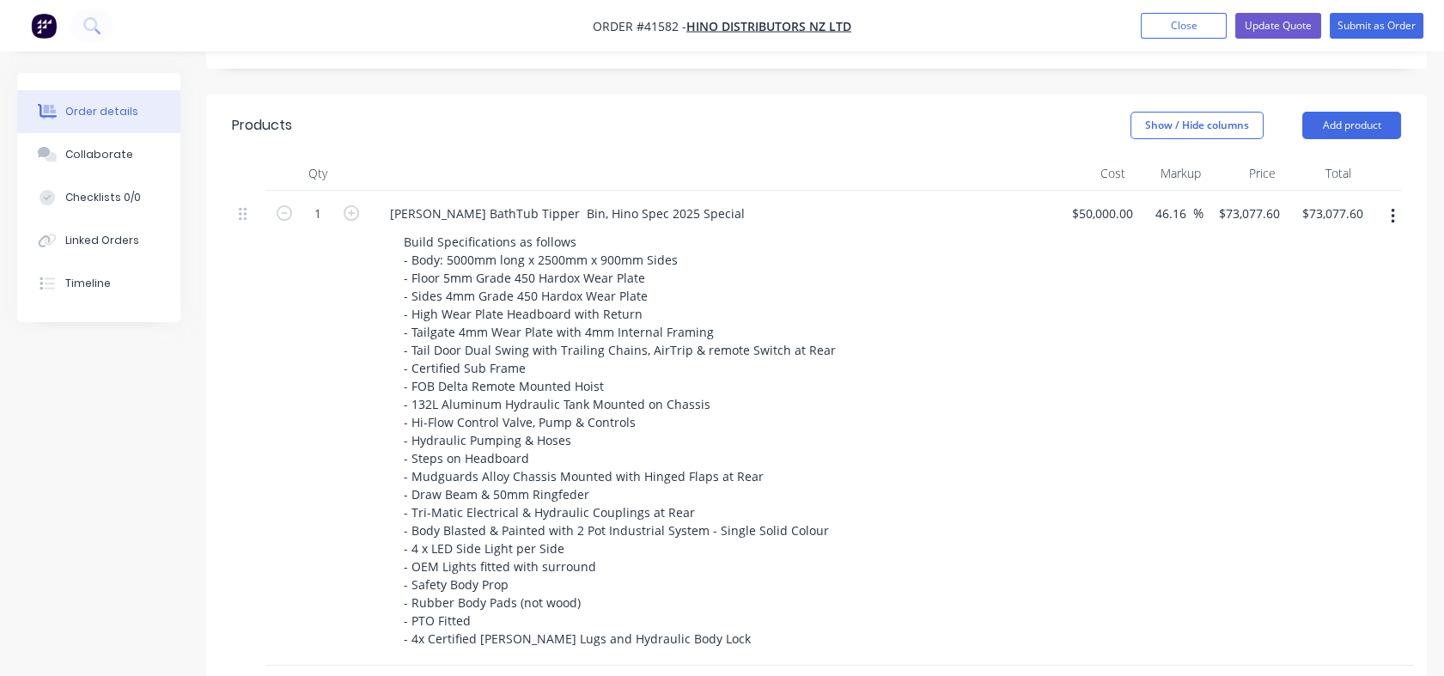
scroll to position [480, 0]
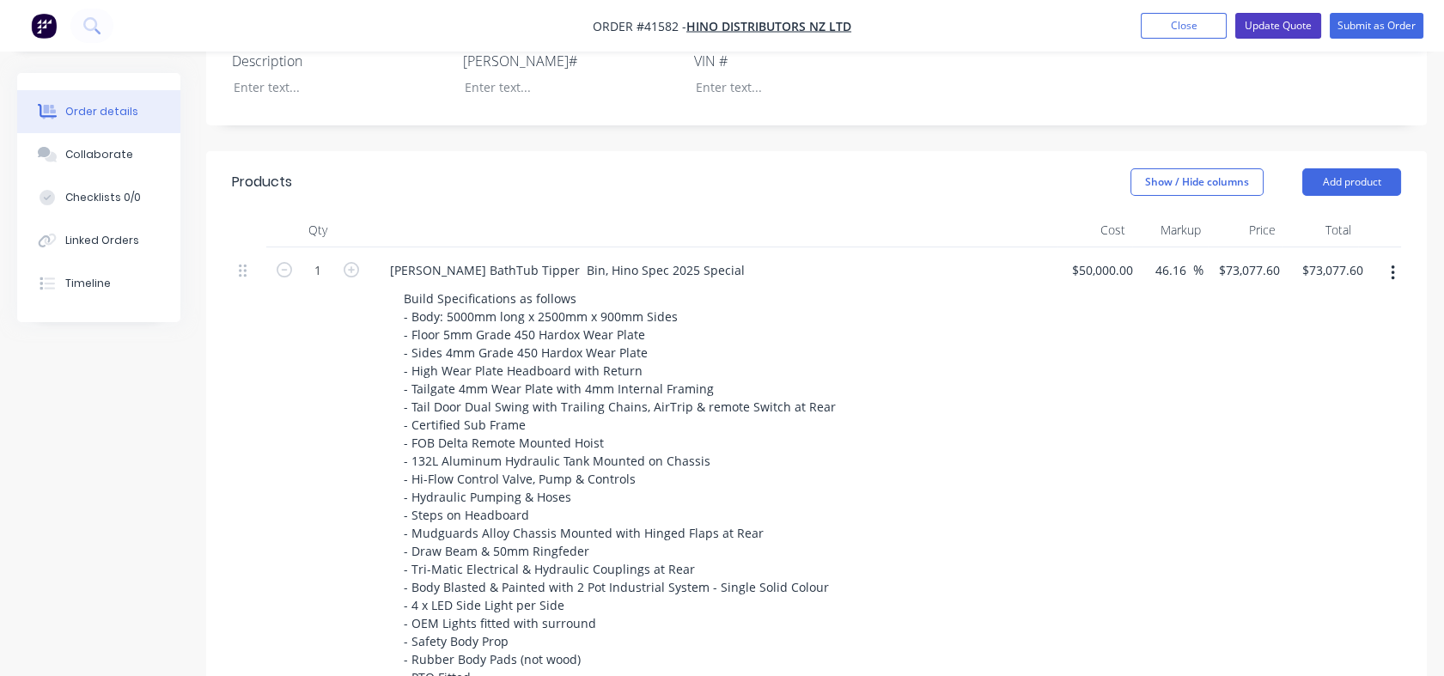
click at [1287, 30] on button "Update Quote" at bounding box center [1278, 26] width 86 height 26
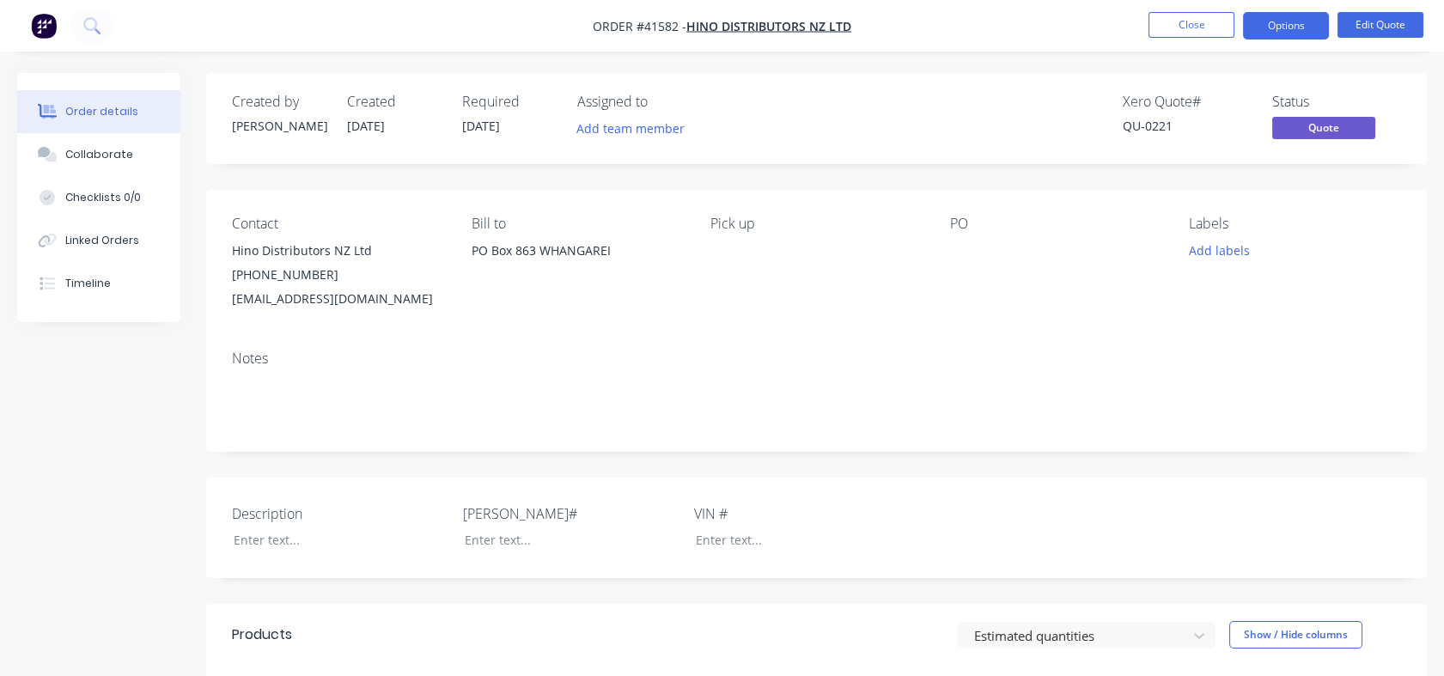
click at [1291, 30] on button "Options" at bounding box center [1286, 25] width 86 height 27
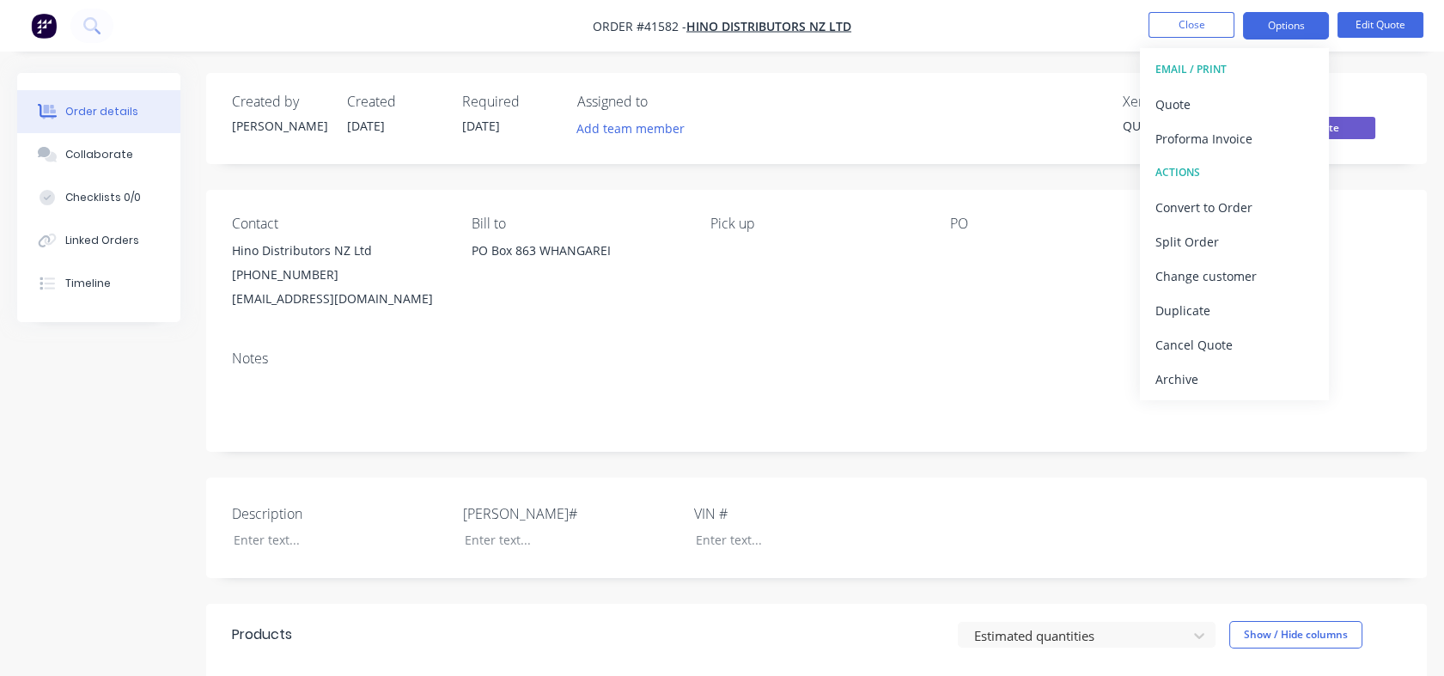
click at [1159, 110] on div "Quote" at bounding box center [1234, 104] width 158 height 25
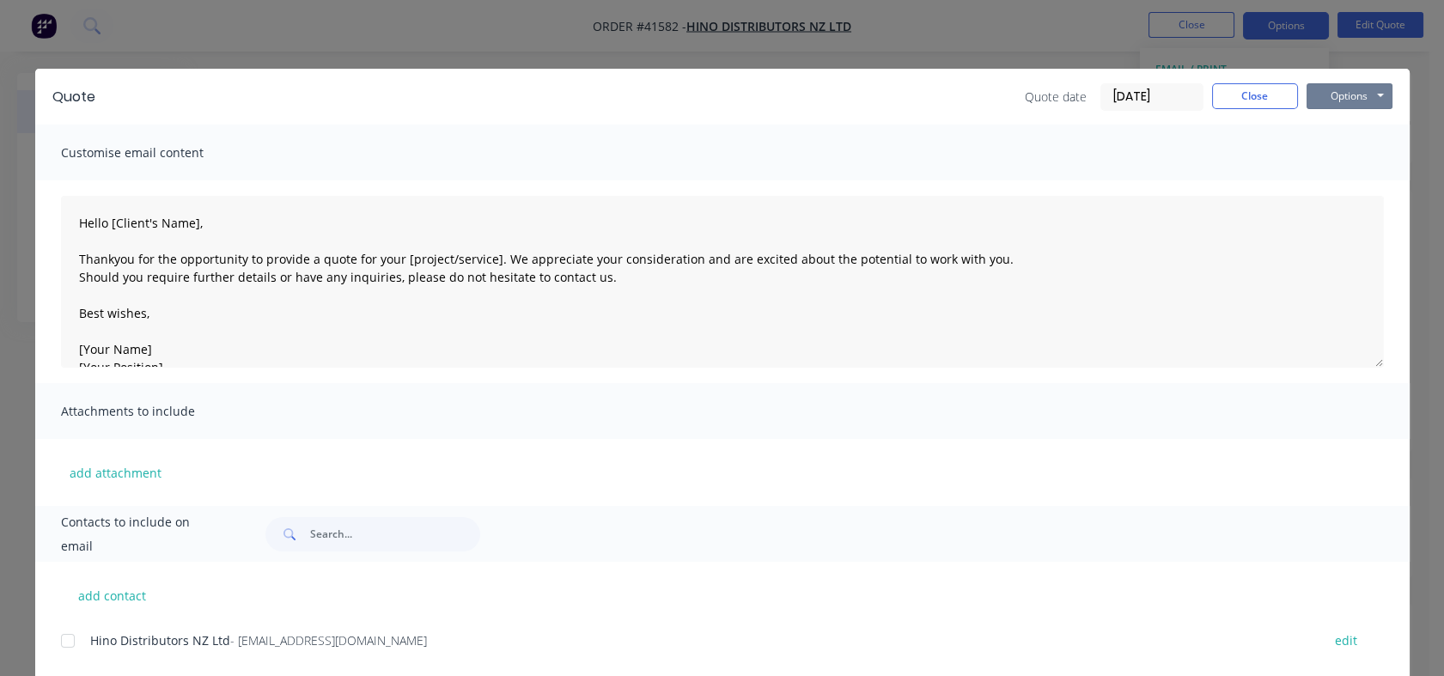
click at [1343, 92] on button "Options" at bounding box center [1349, 96] width 86 height 26
click at [1347, 149] on button "Print" at bounding box center [1361, 155] width 110 height 28
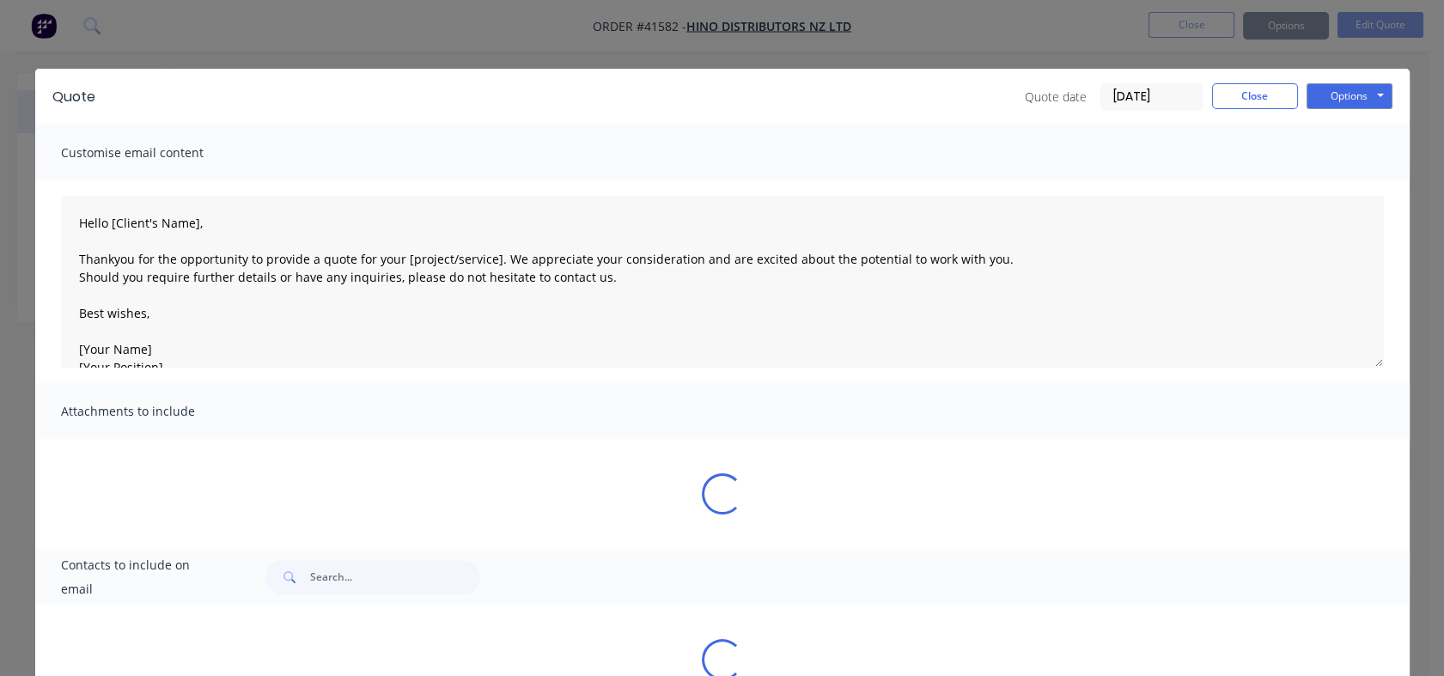
type textarea "Hello [Client's Name], Thankyou for the opportunity to provide a quote for your…"
